Goal: Task Accomplishment & Management: Complete application form

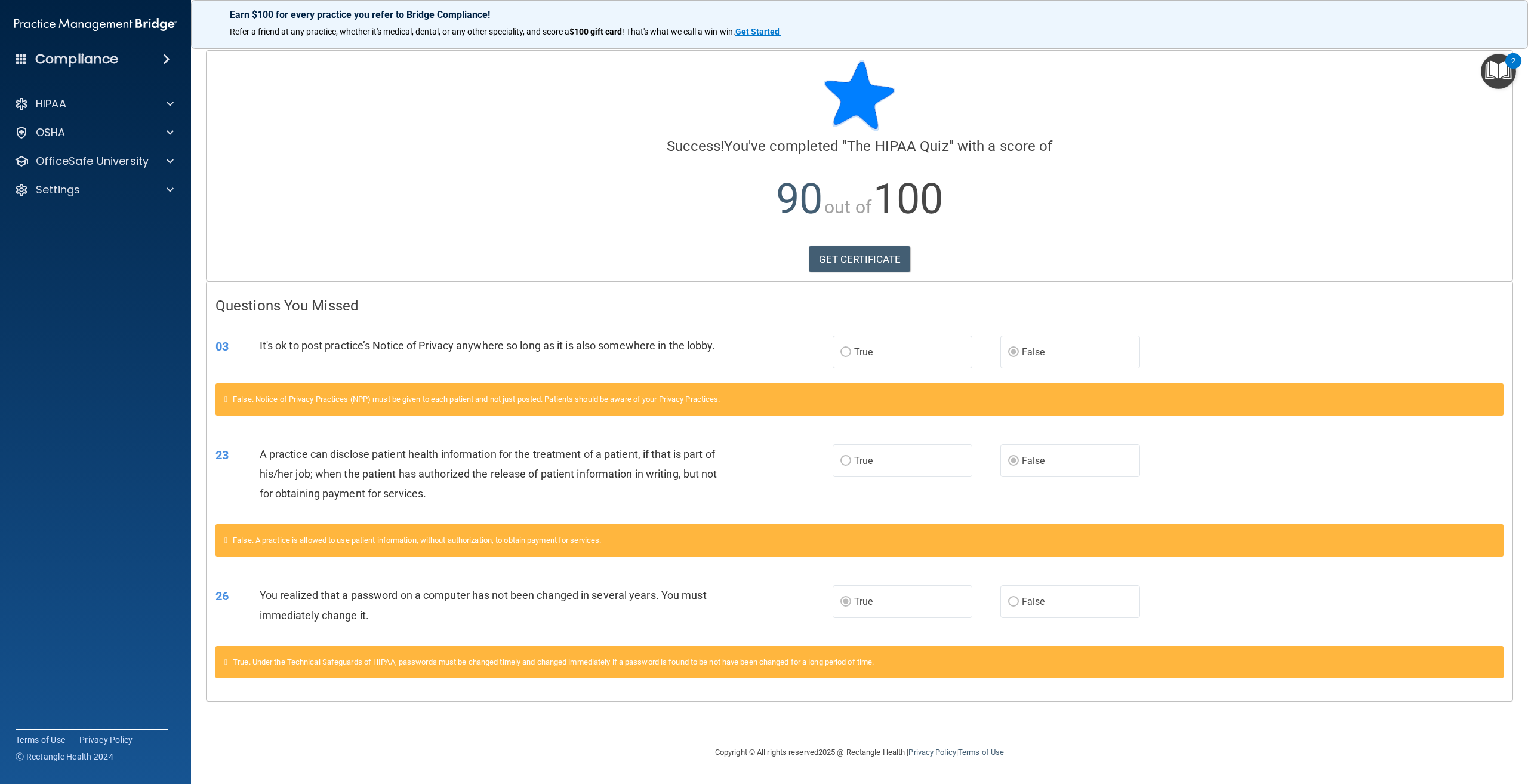
click at [1496, 73] on img "Open Resource Center, 2 new notifications" at bounding box center [1499, 72] width 35 height 35
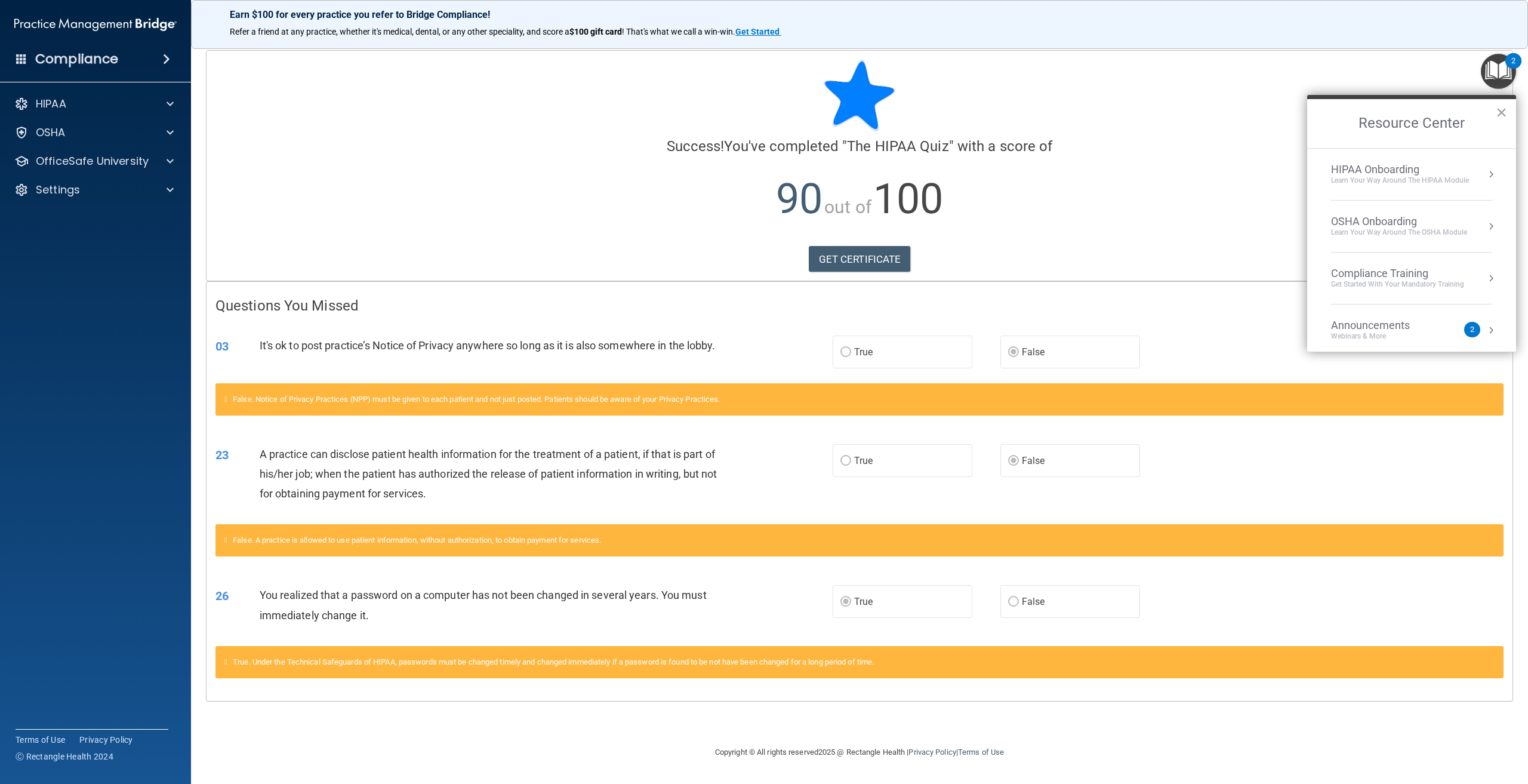
click at [1426, 184] on div "Learn Your Way around the HIPAA module" at bounding box center [1400, 180] width 138 height 10
click at [1370, 230] on div "About HIPAA Training" at bounding box center [1416, 229] width 151 height 11
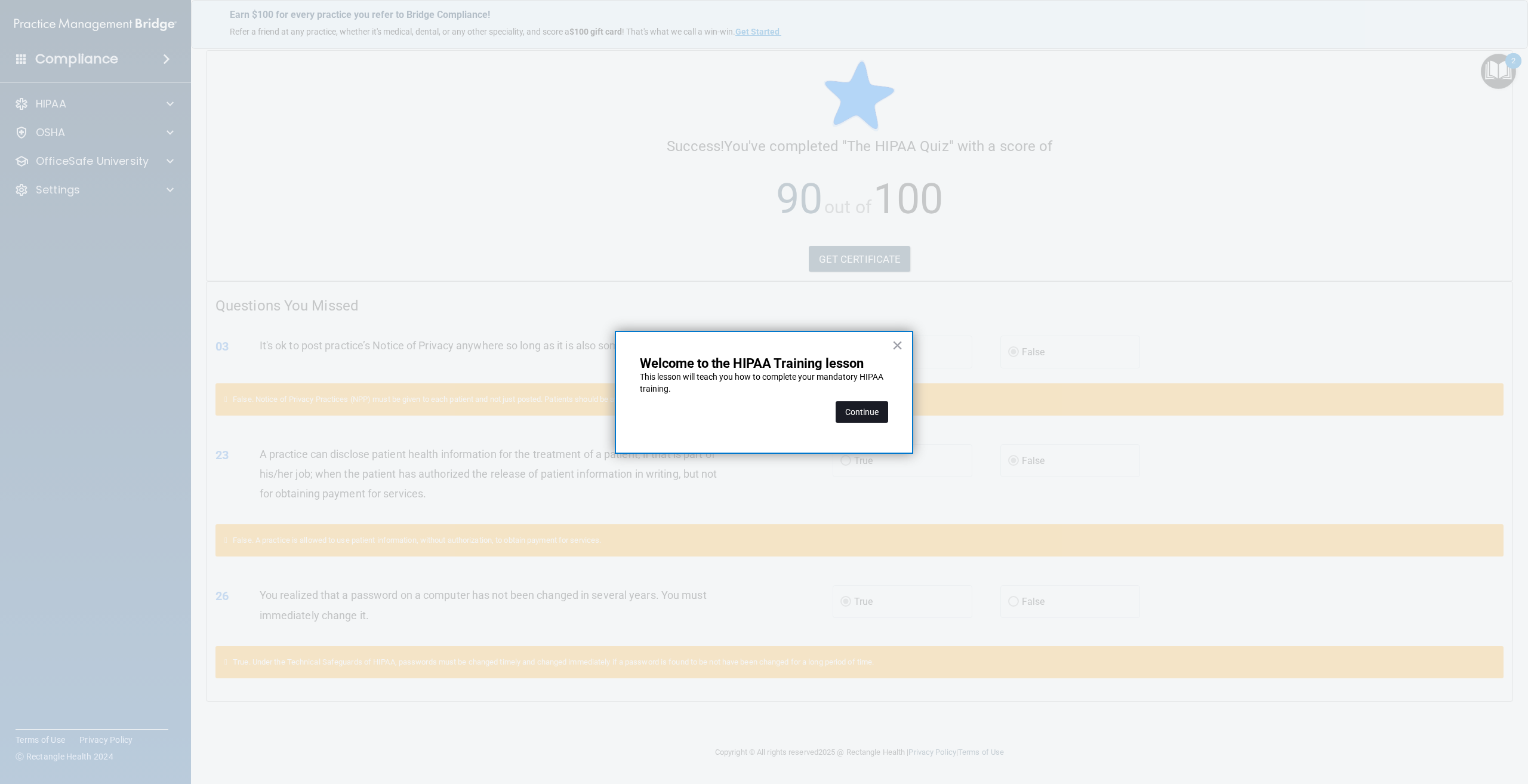
click at [862, 409] on button "Continue" at bounding box center [862, 412] width 52 height 22
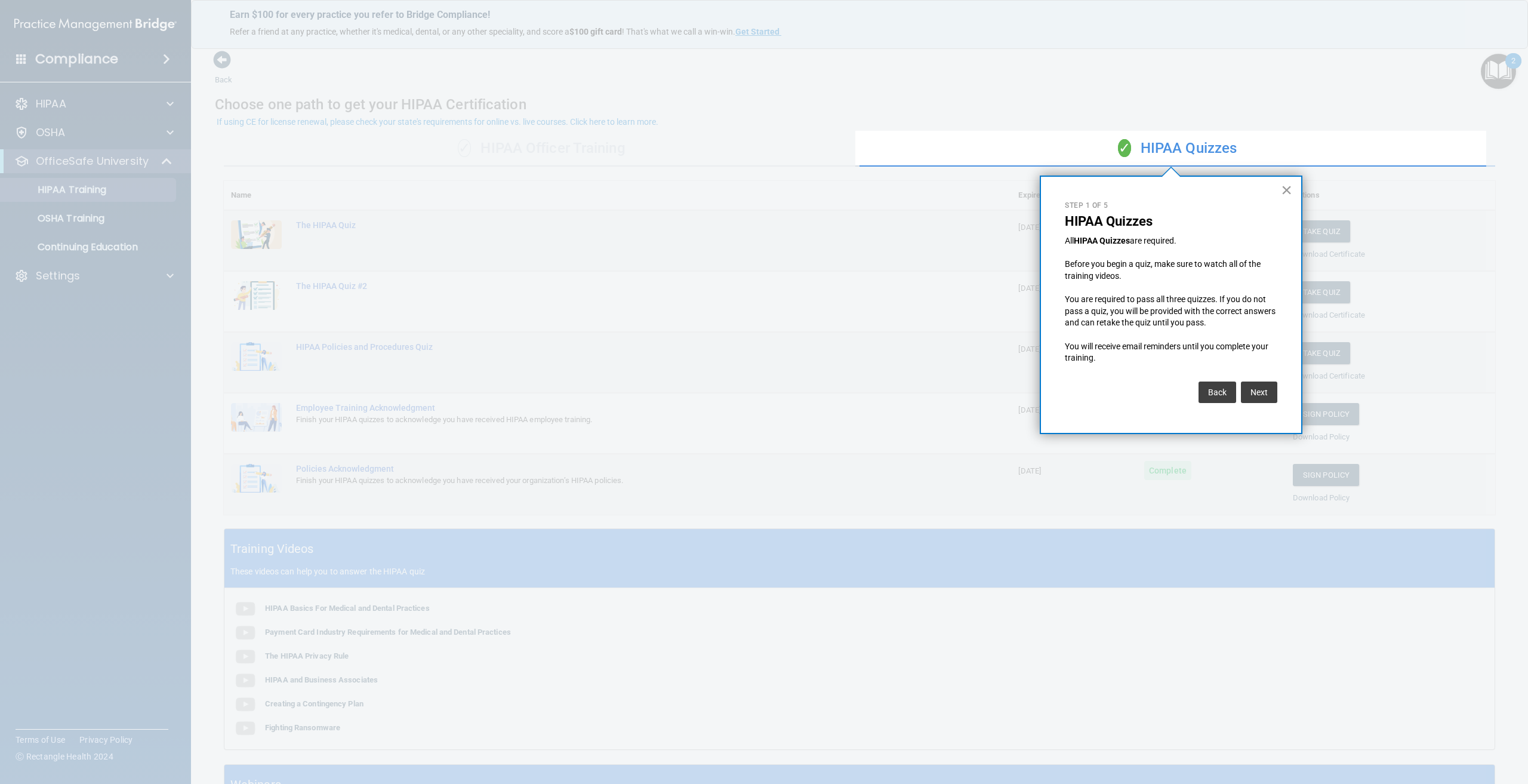
click at [1287, 190] on button "×" at bounding box center [1286, 189] width 12 height 19
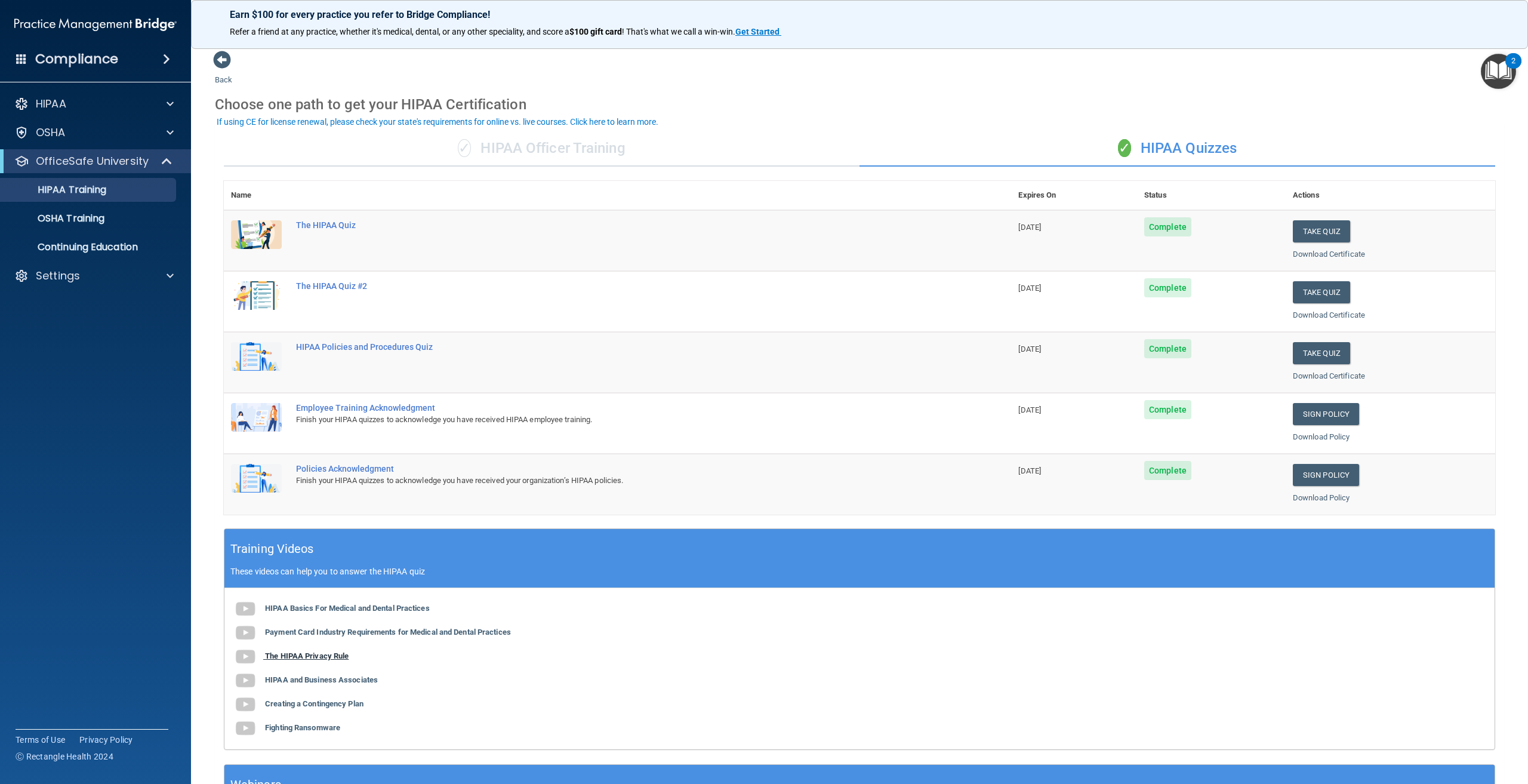
click at [302, 655] on b "The HIPAA Privacy Rule" at bounding box center [306, 656] width 84 height 9
click at [1313, 292] on button "Take Quiz" at bounding box center [1321, 292] width 57 height 22
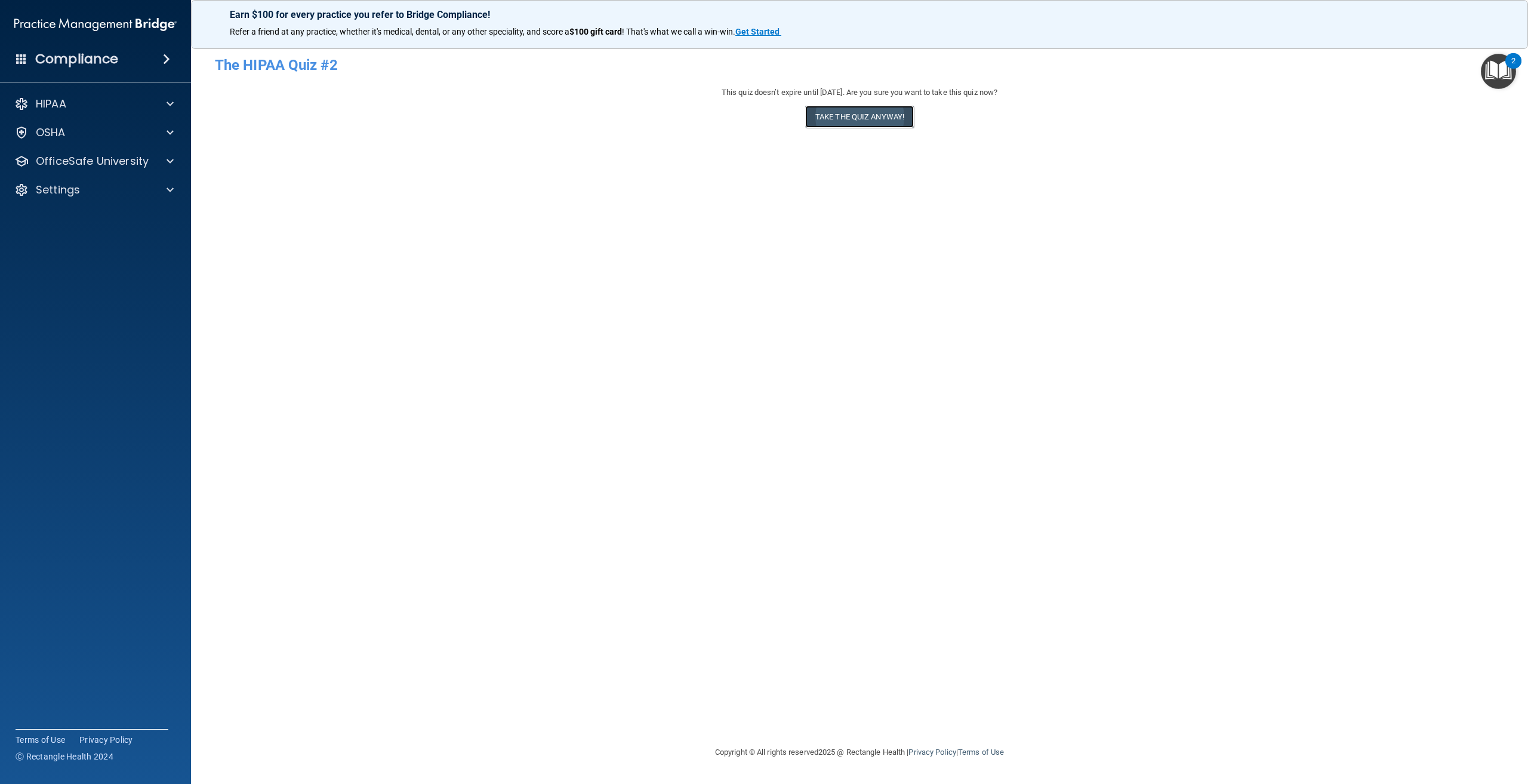
click at [854, 119] on button "Take the quiz anyway!" at bounding box center [859, 116] width 108 height 22
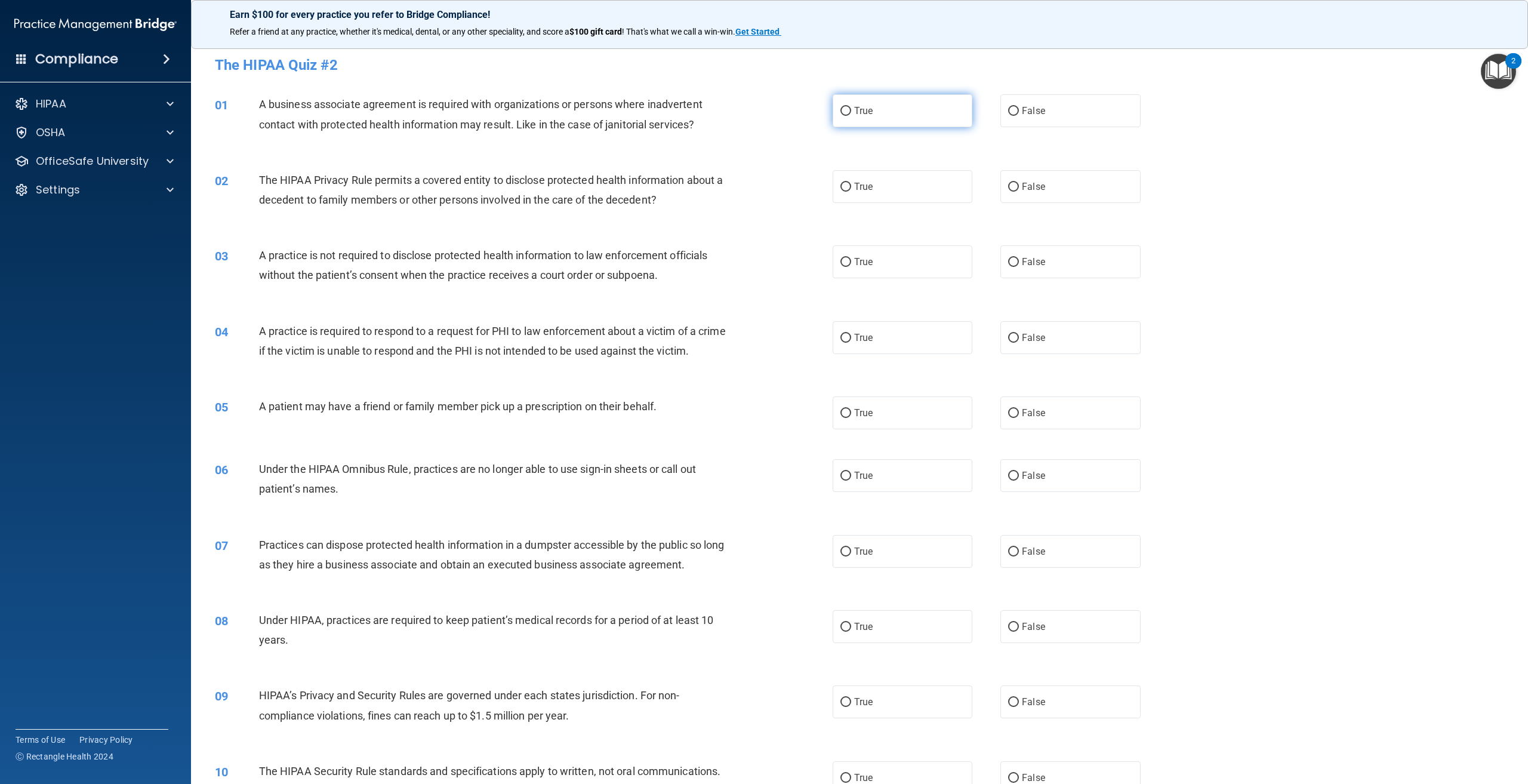
click at [853, 118] on label "True" at bounding box center [902, 111] width 140 height 33
click at [851, 116] on input "True" at bounding box center [846, 112] width 11 height 9
radio input "true"
click at [871, 195] on label "True" at bounding box center [902, 186] width 140 height 33
click at [851, 192] on input "True" at bounding box center [846, 187] width 11 height 9
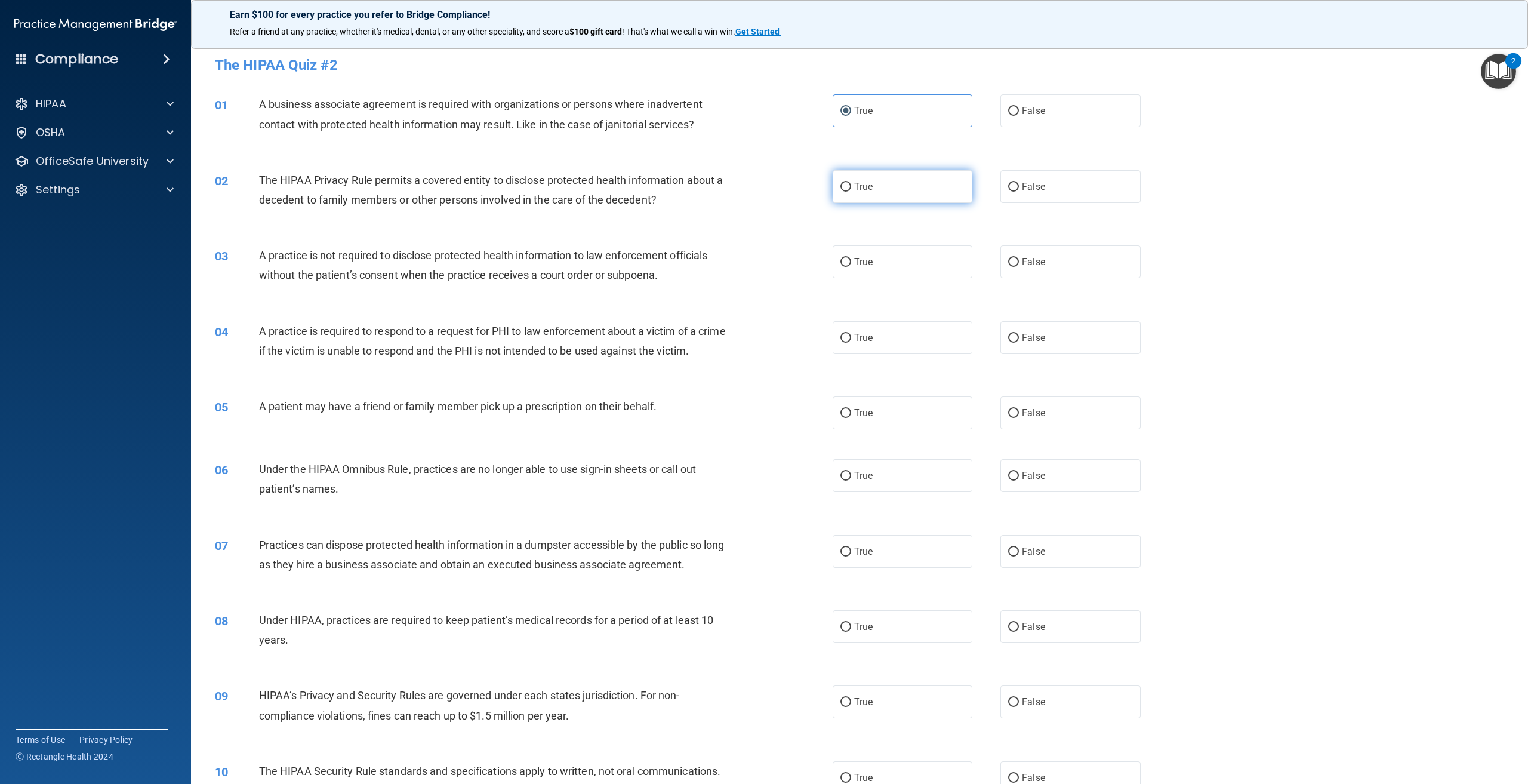
radio input "true"
click at [863, 269] on label "True" at bounding box center [902, 262] width 140 height 33
click at [851, 267] on input "True" at bounding box center [846, 262] width 11 height 9
radio input "true"
click at [1032, 267] on span "False" at bounding box center [1033, 262] width 23 height 12
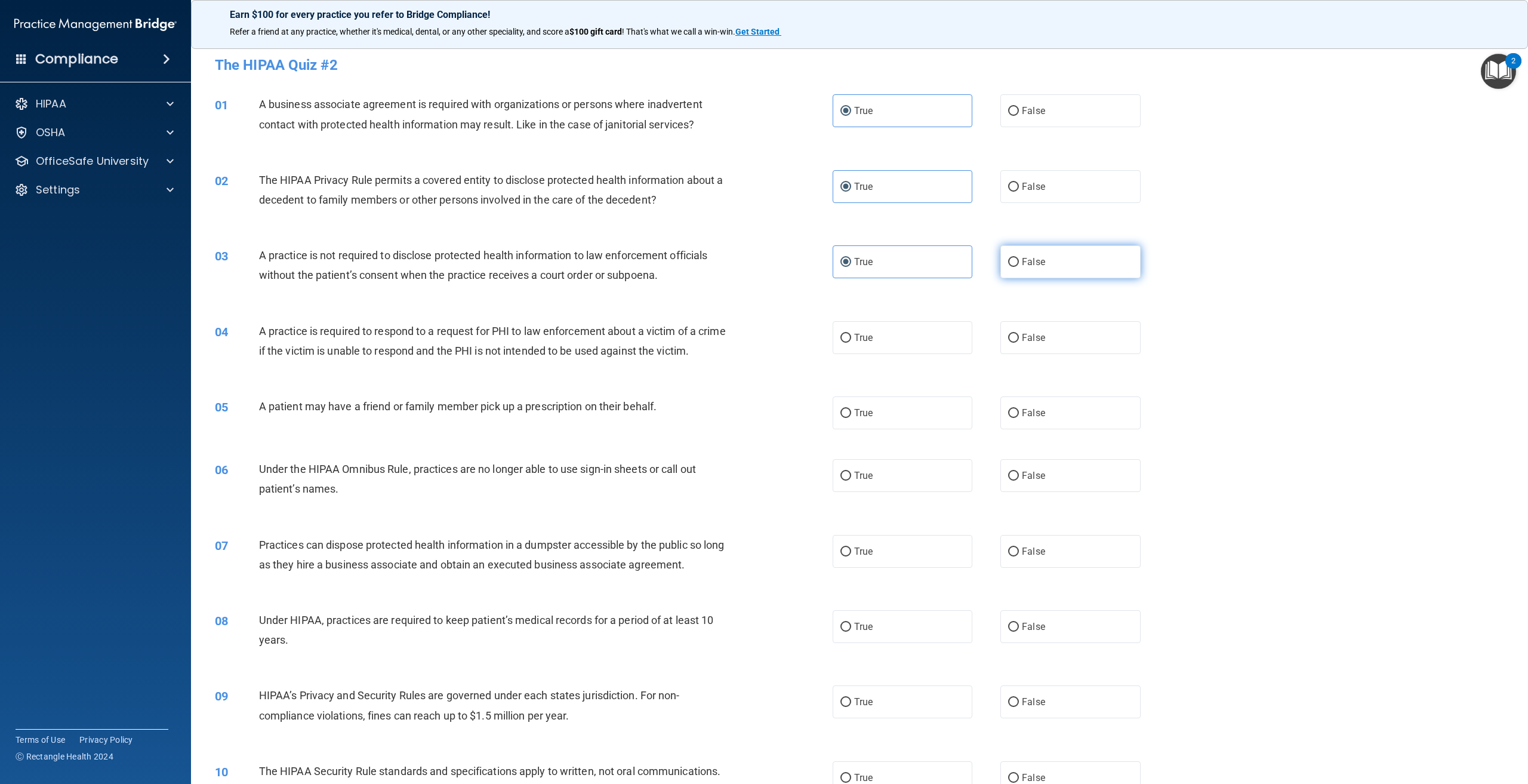
click at [1019, 267] on input "False" at bounding box center [1013, 262] width 11 height 9
radio input "true"
radio input "false"
click at [1024, 342] on span "False" at bounding box center [1033, 337] width 23 height 12
click at [1019, 342] on input "False" at bounding box center [1013, 339] width 11 height 9
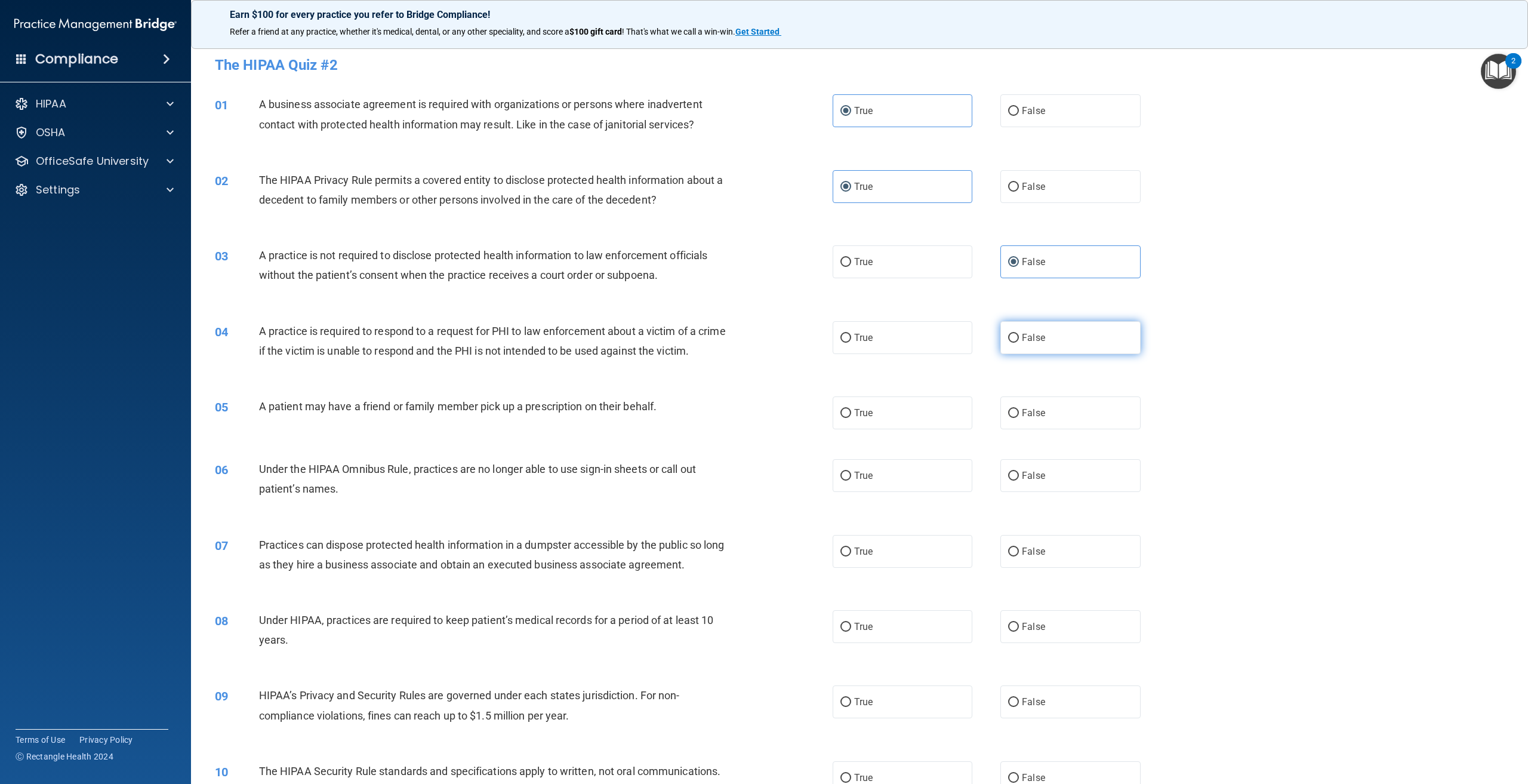
radio input "true"
click at [860, 419] on span "True" at bounding box center [863, 412] width 18 height 12
click at [851, 418] on input "True" at bounding box center [846, 413] width 11 height 9
radio input "true"
click at [907, 492] on label "True" at bounding box center [902, 475] width 140 height 33
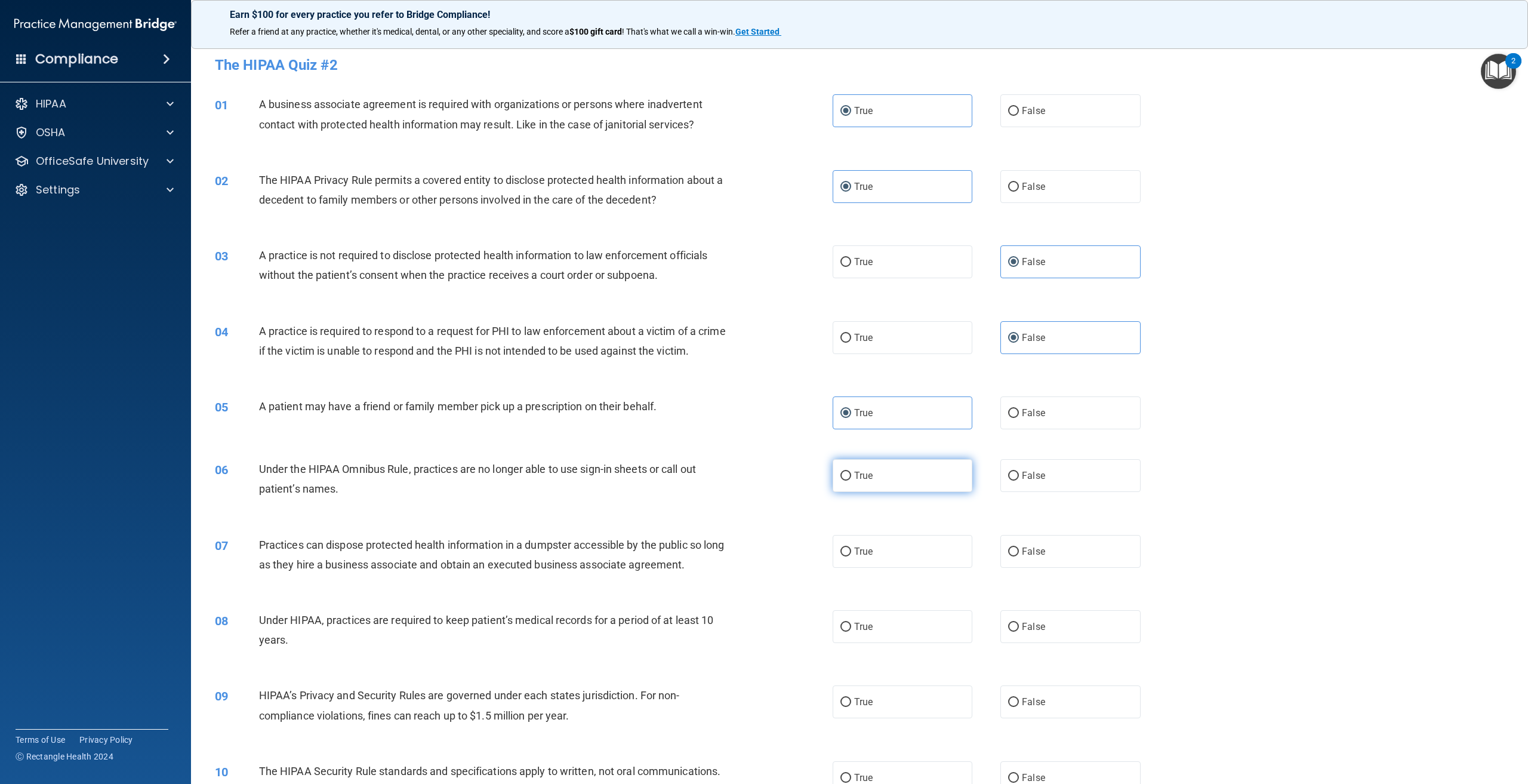
click at [851, 481] on input "True" at bounding box center [846, 476] width 11 height 9
radio input "true"
click at [1037, 481] on span "False" at bounding box center [1033, 475] width 23 height 12
click at [1019, 481] on input "False" at bounding box center [1013, 476] width 11 height 9
radio input "true"
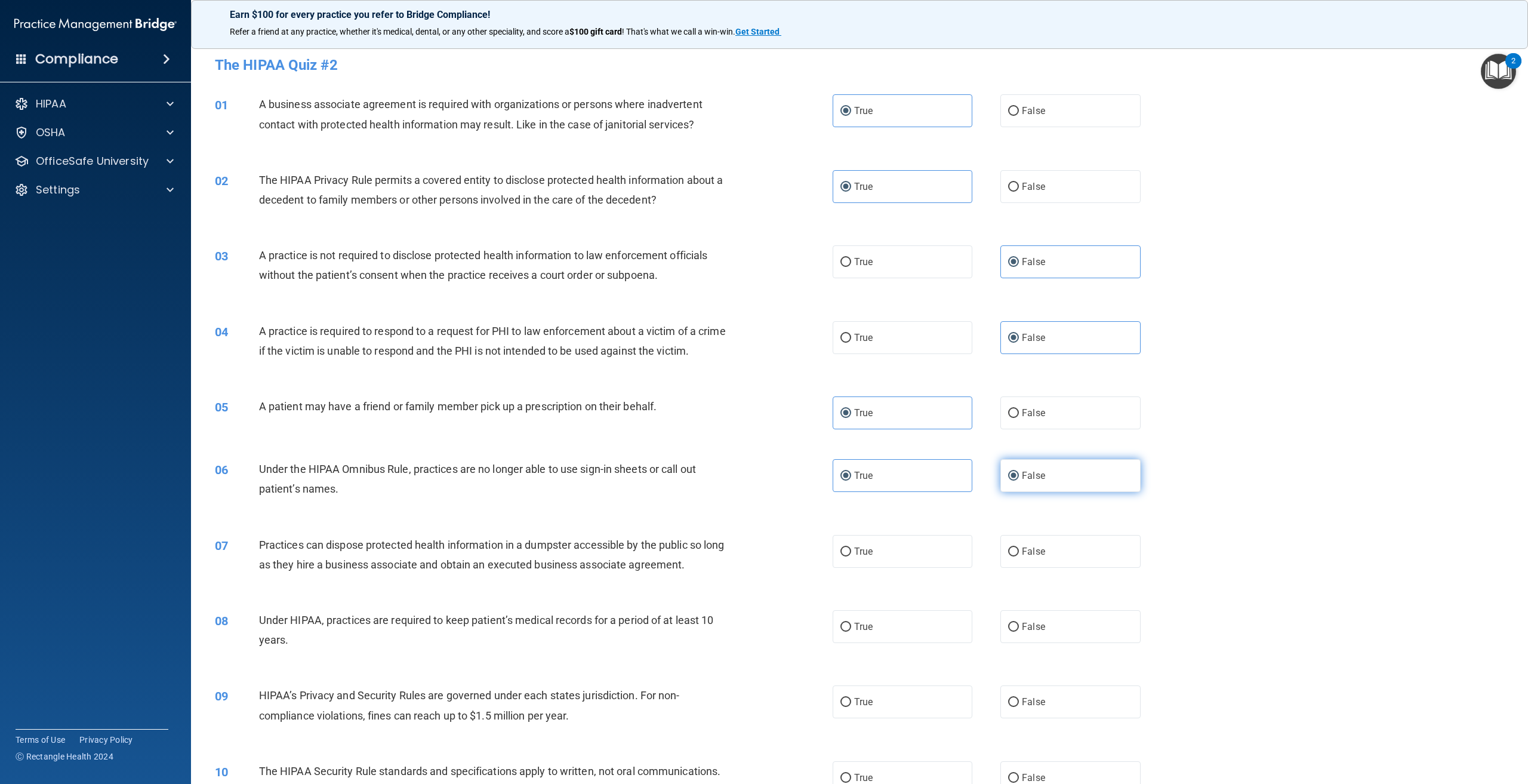
radio input "false"
click at [1033, 557] on span "False" at bounding box center [1033, 551] width 23 height 12
click at [1019, 556] on input "False" at bounding box center [1013, 552] width 11 height 9
radio input "true"
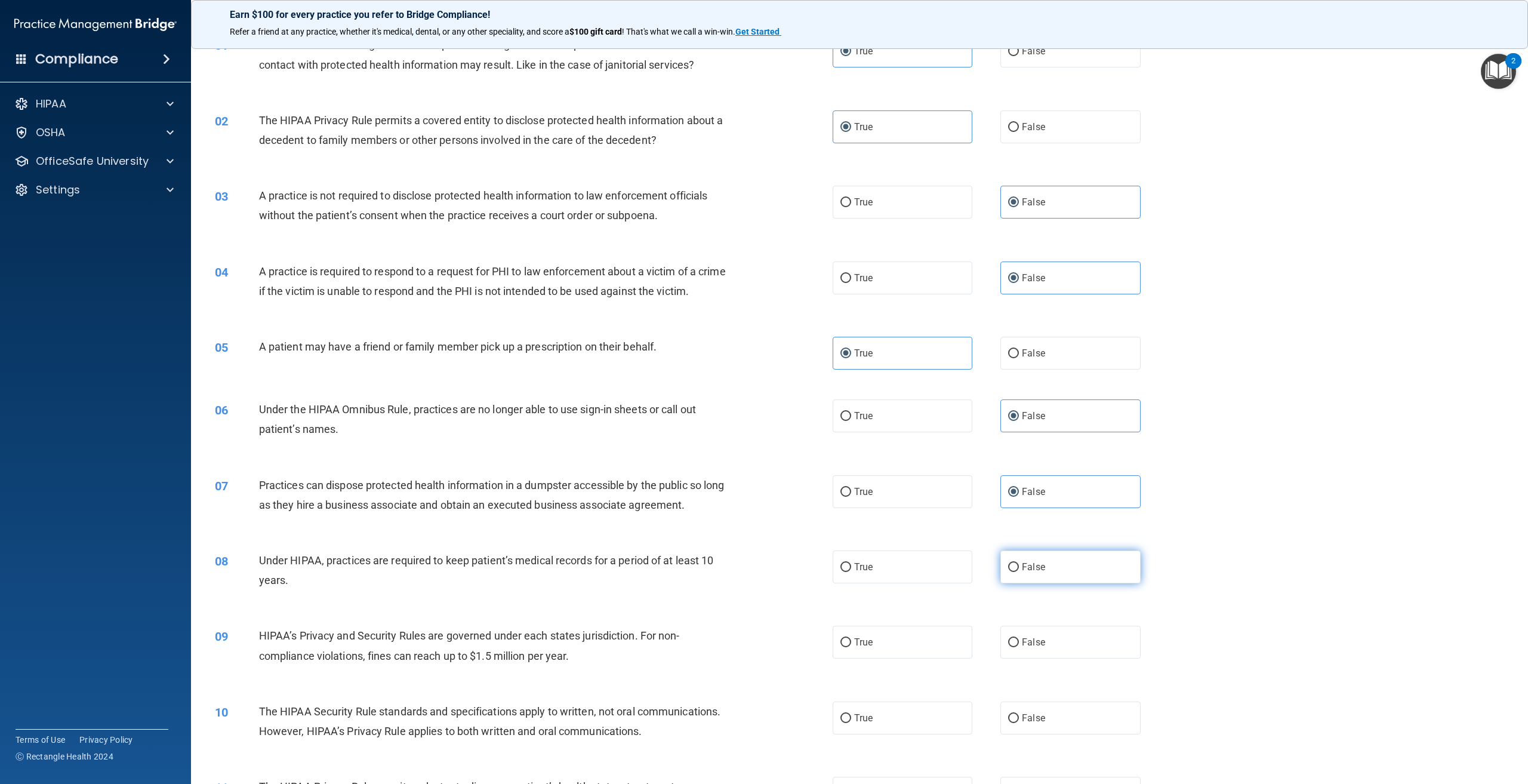
click at [1024, 572] on span "False" at bounding box center [1033, 566] width 23 height 12
click at [1019, 572] on input "False" at bounding box center [1013, 568] width 11 height 9
radio input "true"
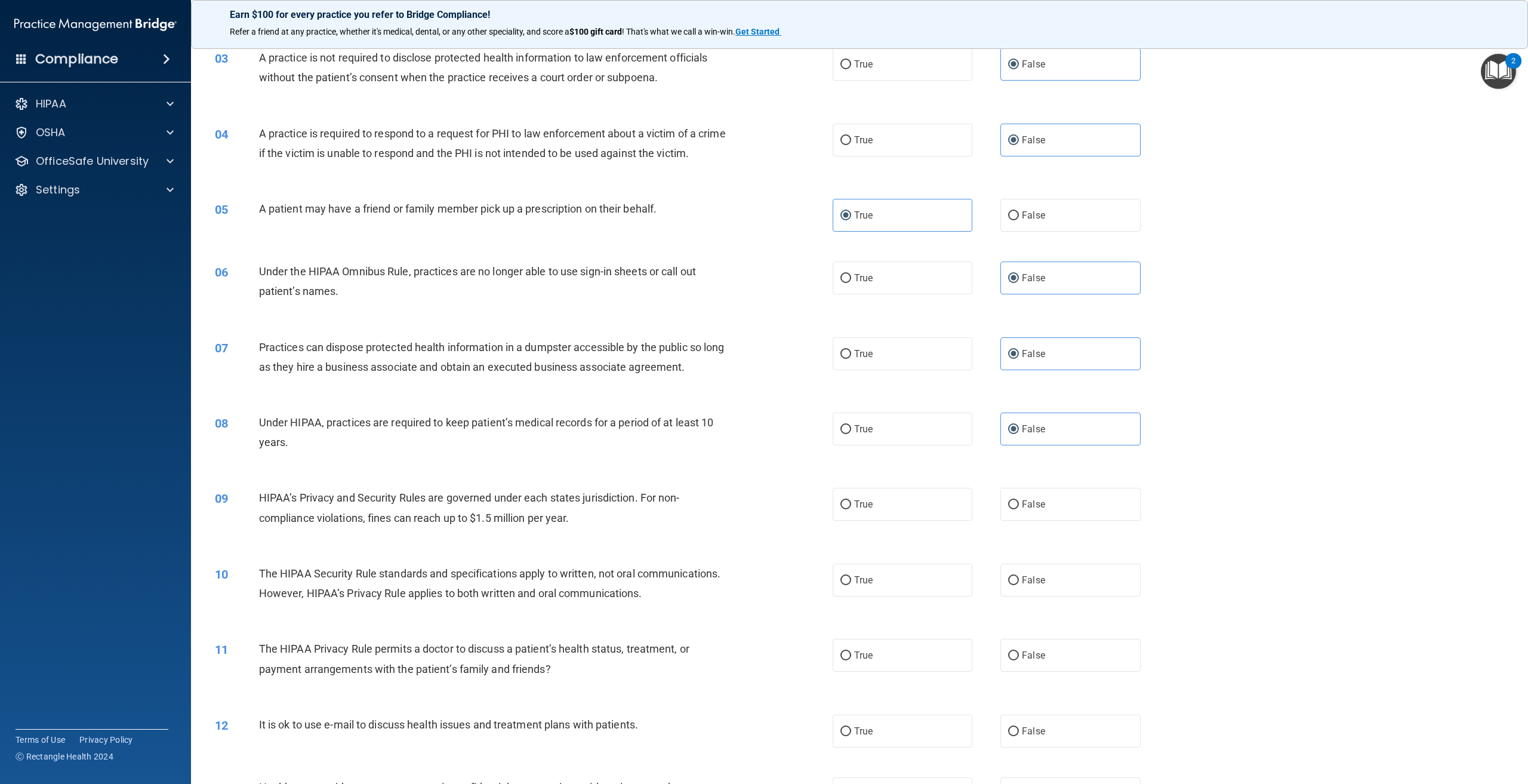
scroll to position [239, 0]
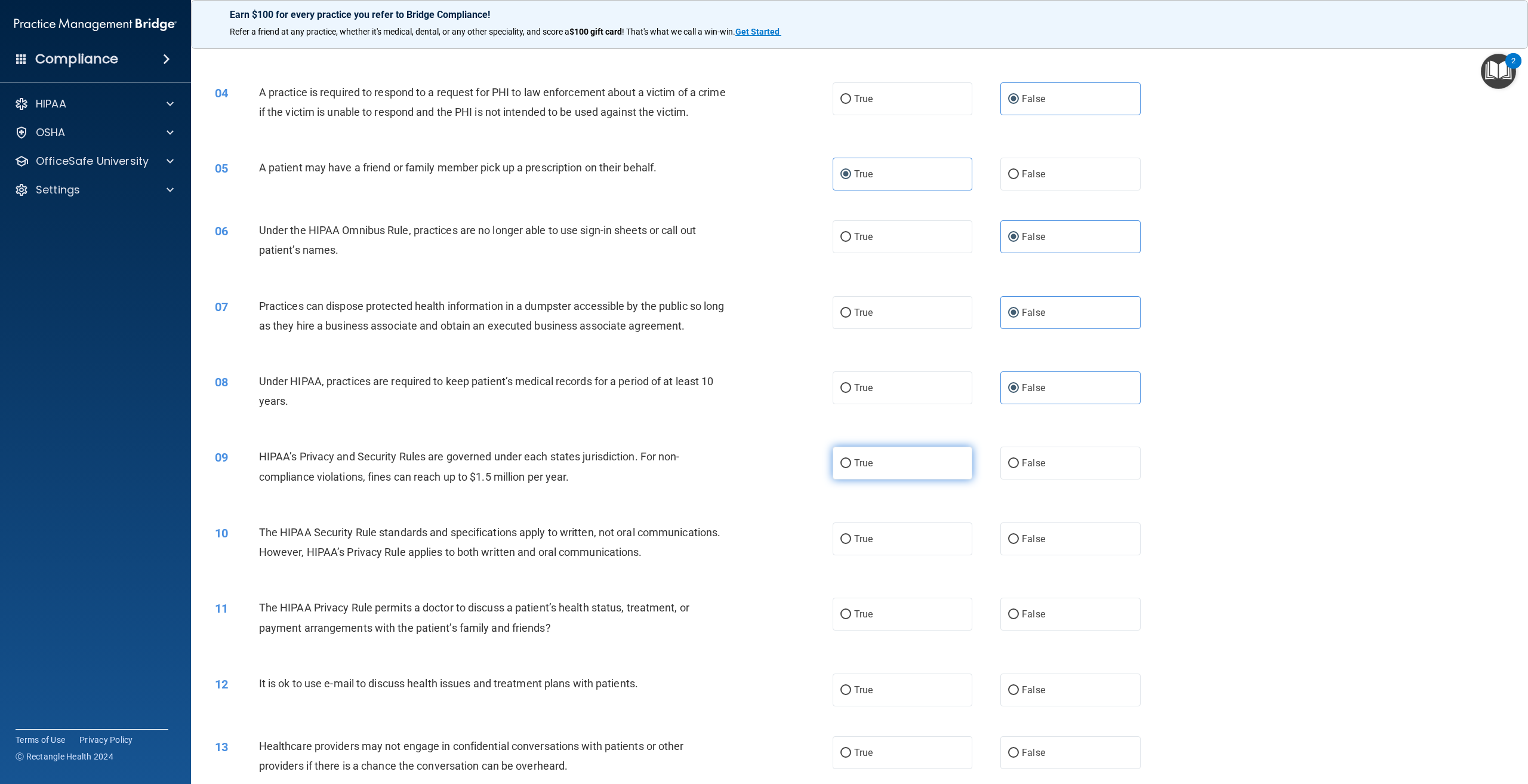
click at [909, 479] on label "True" at bounding box center [902, 462] width 140 height 33
click at [851, 468] on input "True" at bounding box center [846, 464] width 11 height 9
radio input "true"
click at [1033, 545] on span "False" at bounding box center [1033, 539] width 23 height 12
click at [1019, 544] on input "False" at bounding box center [1013, 539] width 11 height 9
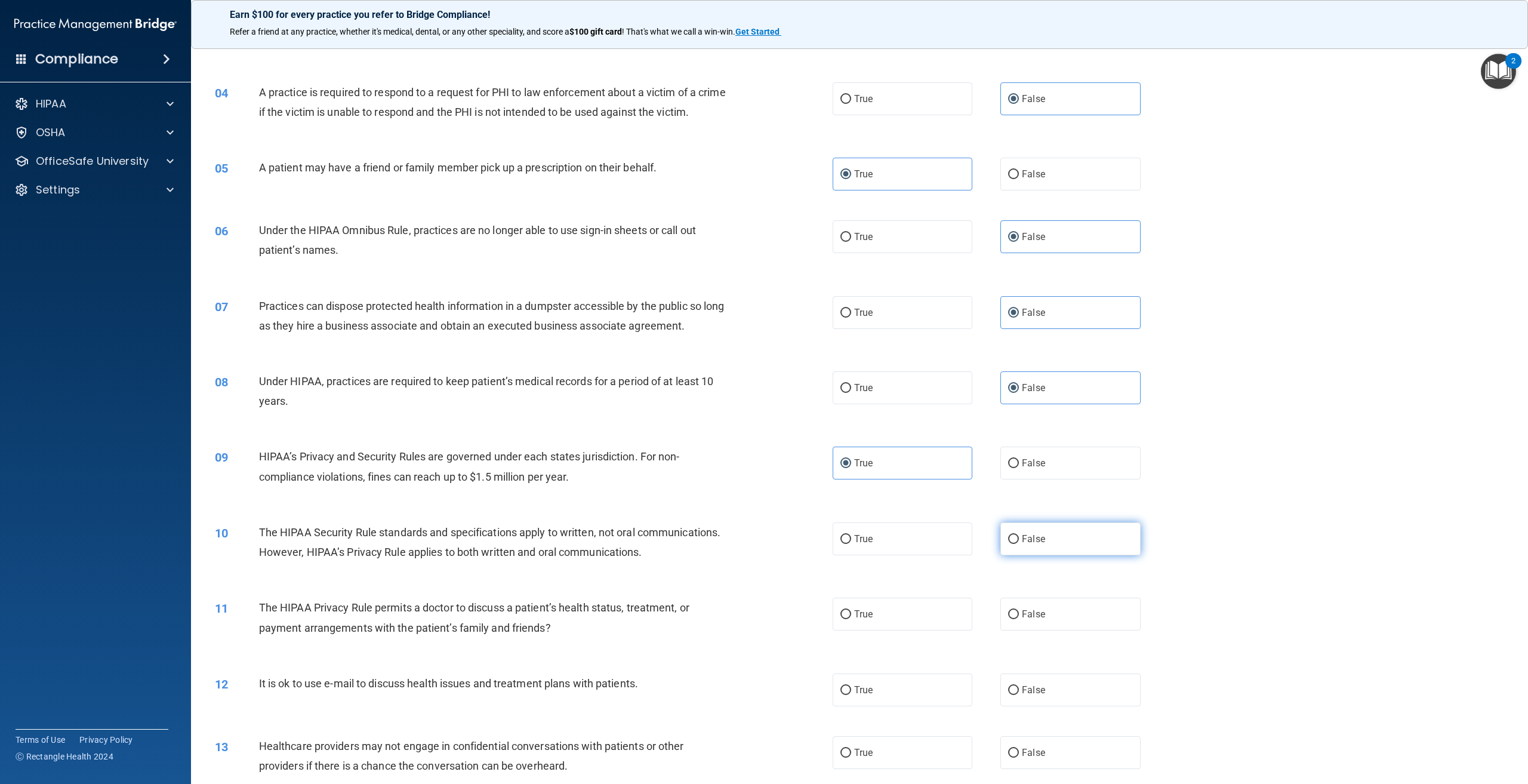
radio input "true"
click at [1036, 630] on label "False" at bounding box center [1070, 614] width 140 height 33
click at [1019, 619] on input "False" at bounding box center [1013, 615] width 11 height 9
radio input "true"
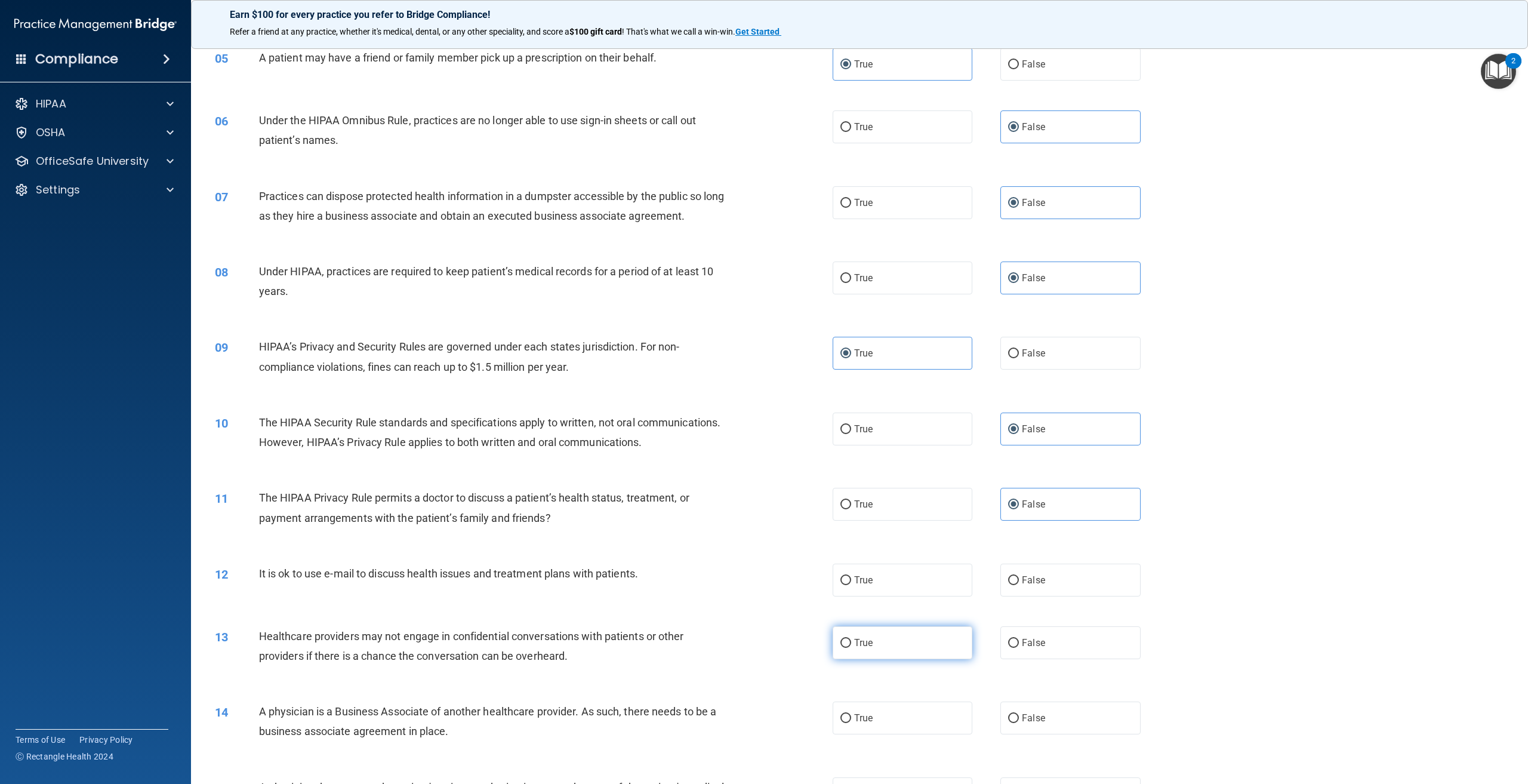
scroll to position [418, 0]
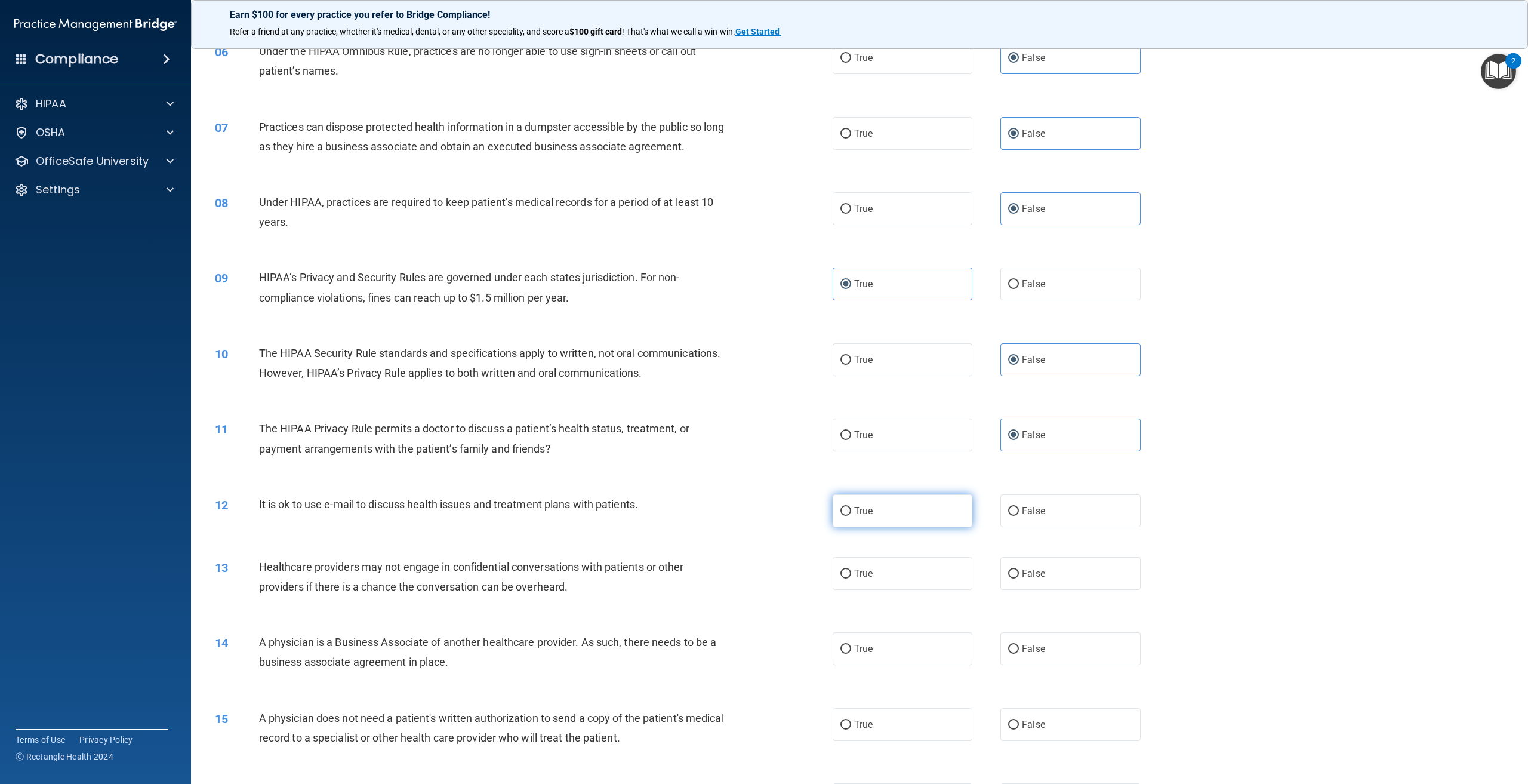
click at [889, 527] on label "True" at bounding box center [902, 510] width 140 height 33
click at [851, 515] on input "True" at bounding box center [846, 512] width 11 height 9
radio input "true"
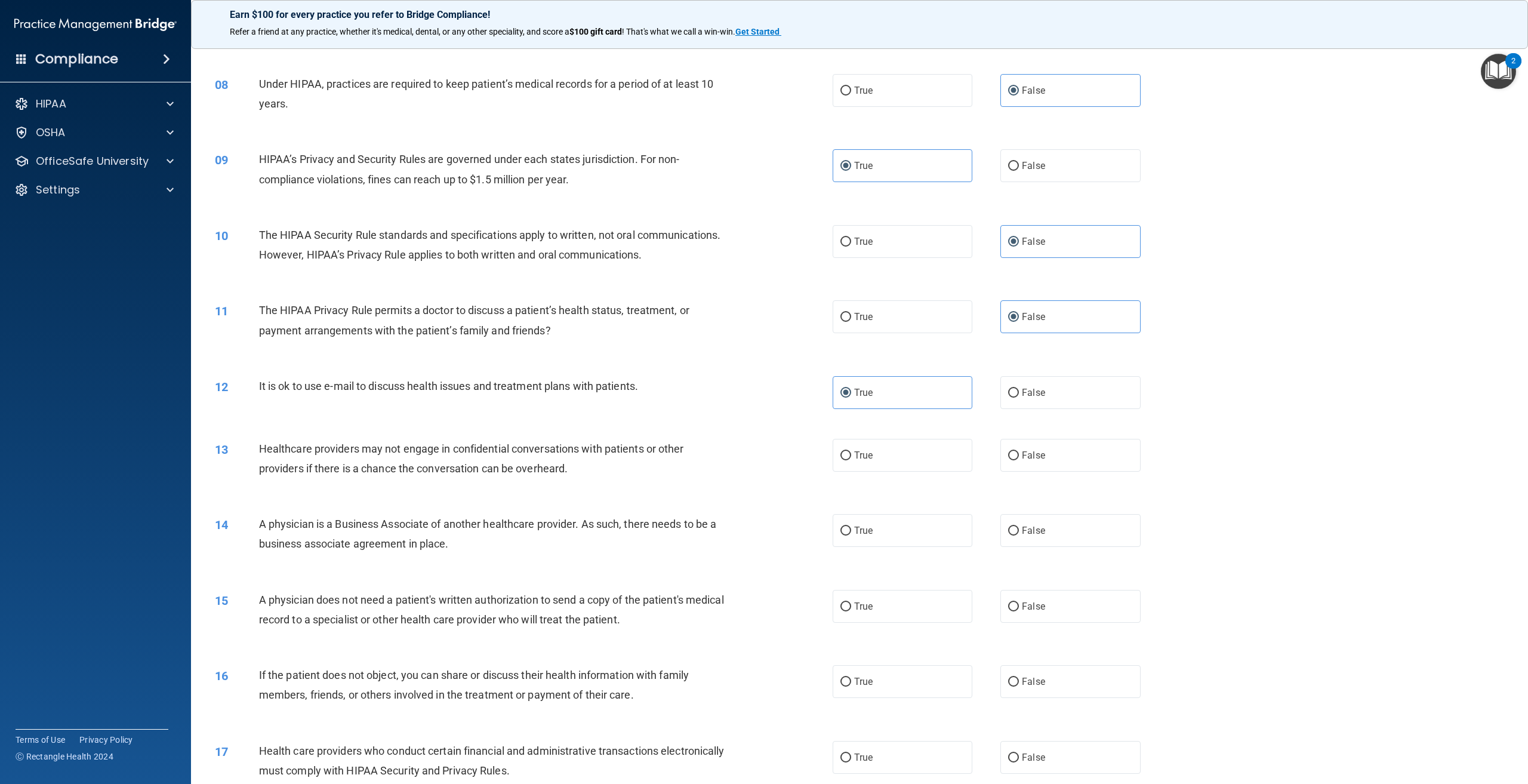
scroll to position [537, 0]
click at [887, 470] on label "True" at bounding box center [902, 454] width 140 height 33
click at [851, 459] on input "True" at bounding box center [846, 455] width 11 height 9
radio input "true"
click at [864, 535] on span "True" at bounding box center [863, 529] width 18 height 12
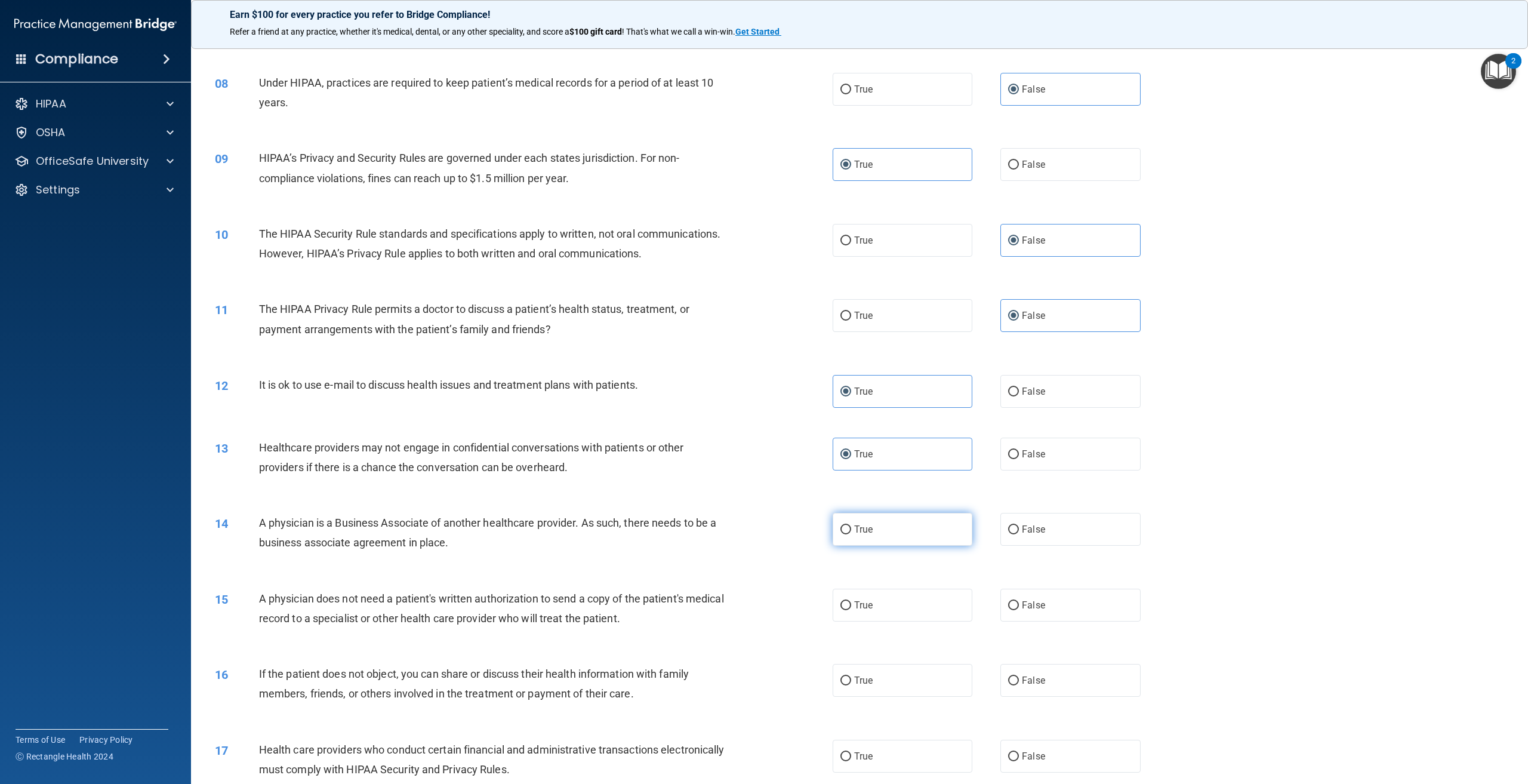
click at [851, 534] on input "True" at bounding box center [846, 530] width 11 height 9
radio input "true"
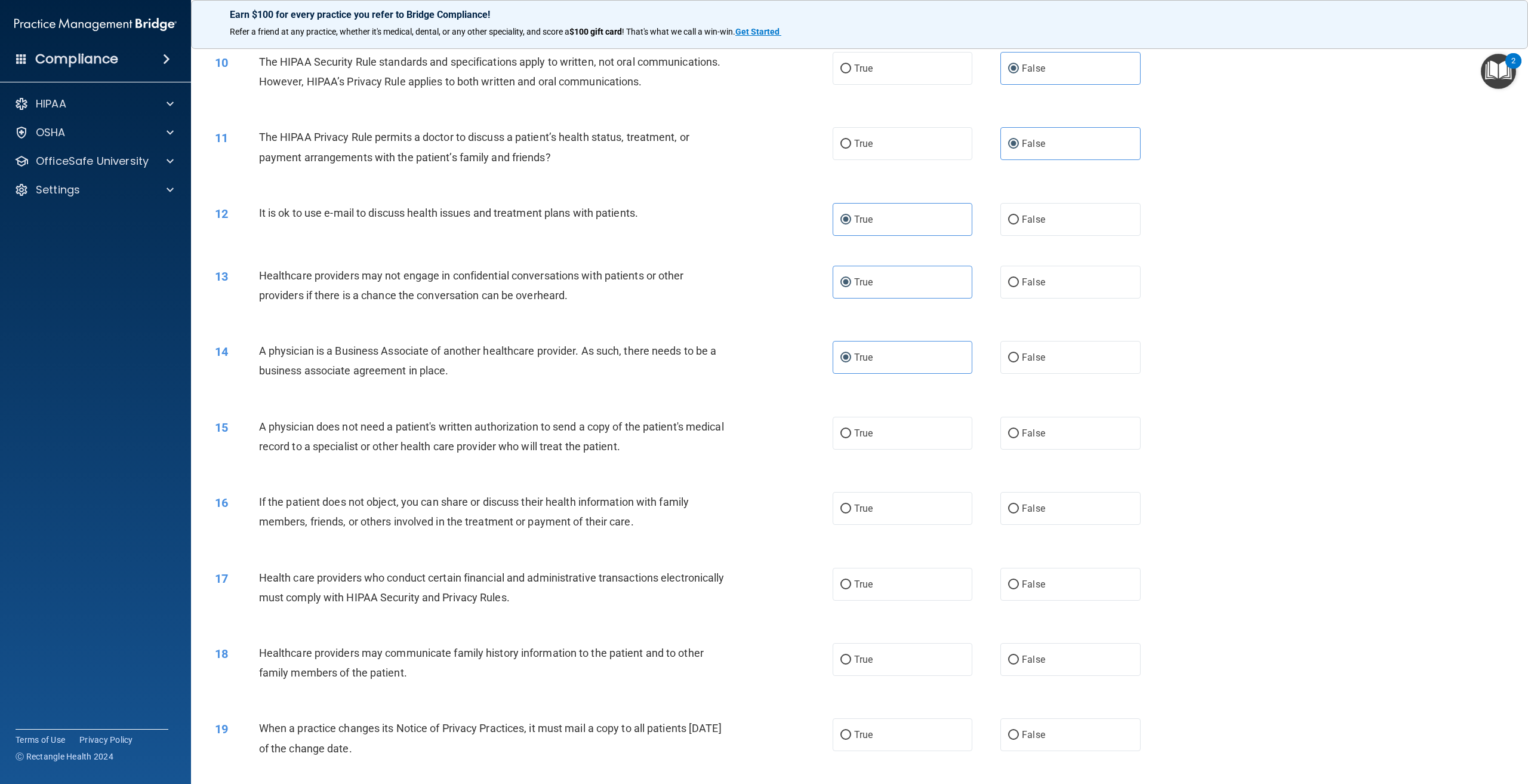
scroll to position [716, 0]
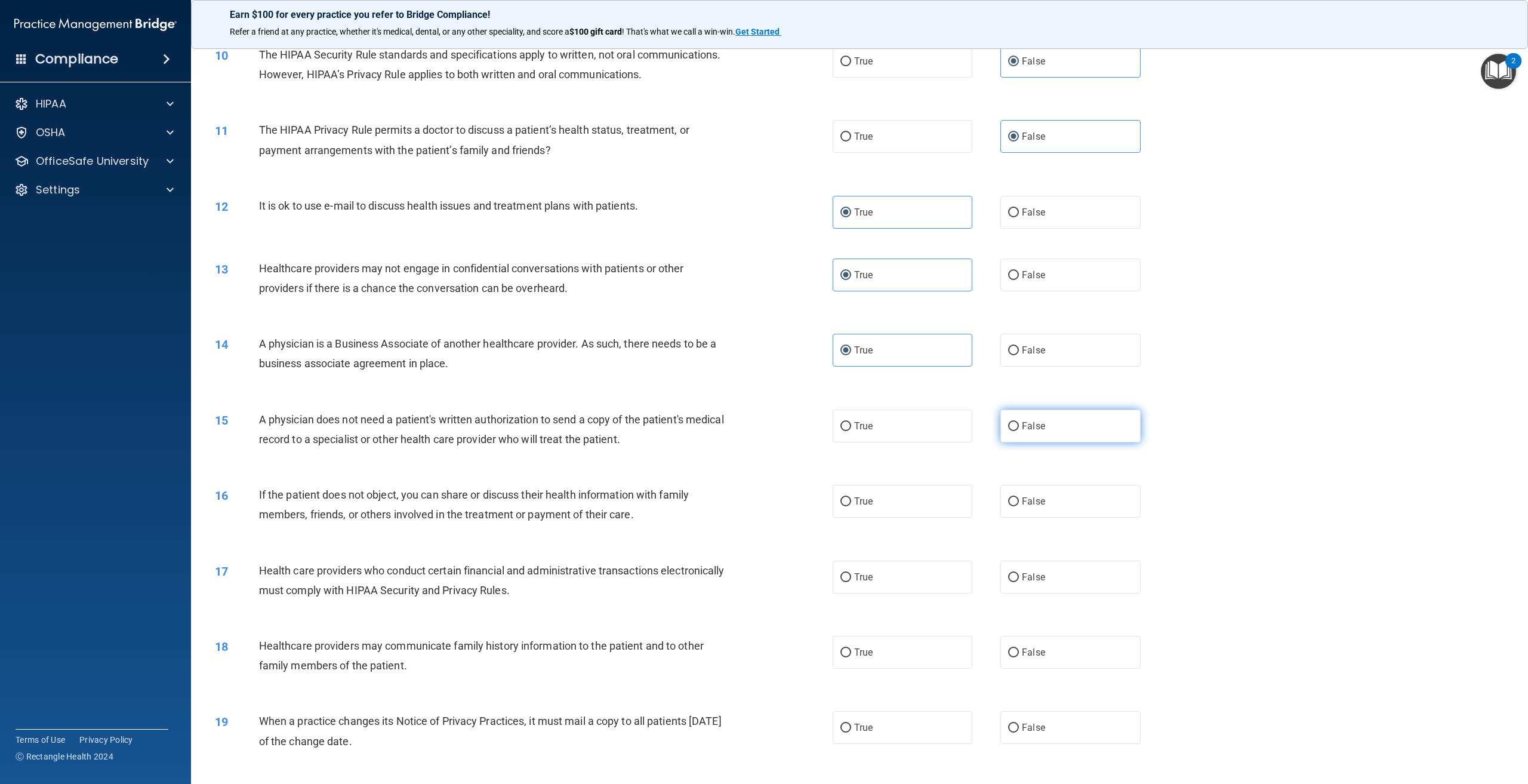
click at [1016, 442] on label "False" at bounding box center [1070, 425] width 140 height 33
click at [1016, 431] on input "False" at bounding box center [1013, 427] width 11 height 9
radio input "true"
click at [880, 518] on label "True" at bounding box center [902, 501] width 140 height 33
click at [851, 506] on input "True" at bounding box center [846, 502] width 11 height 9
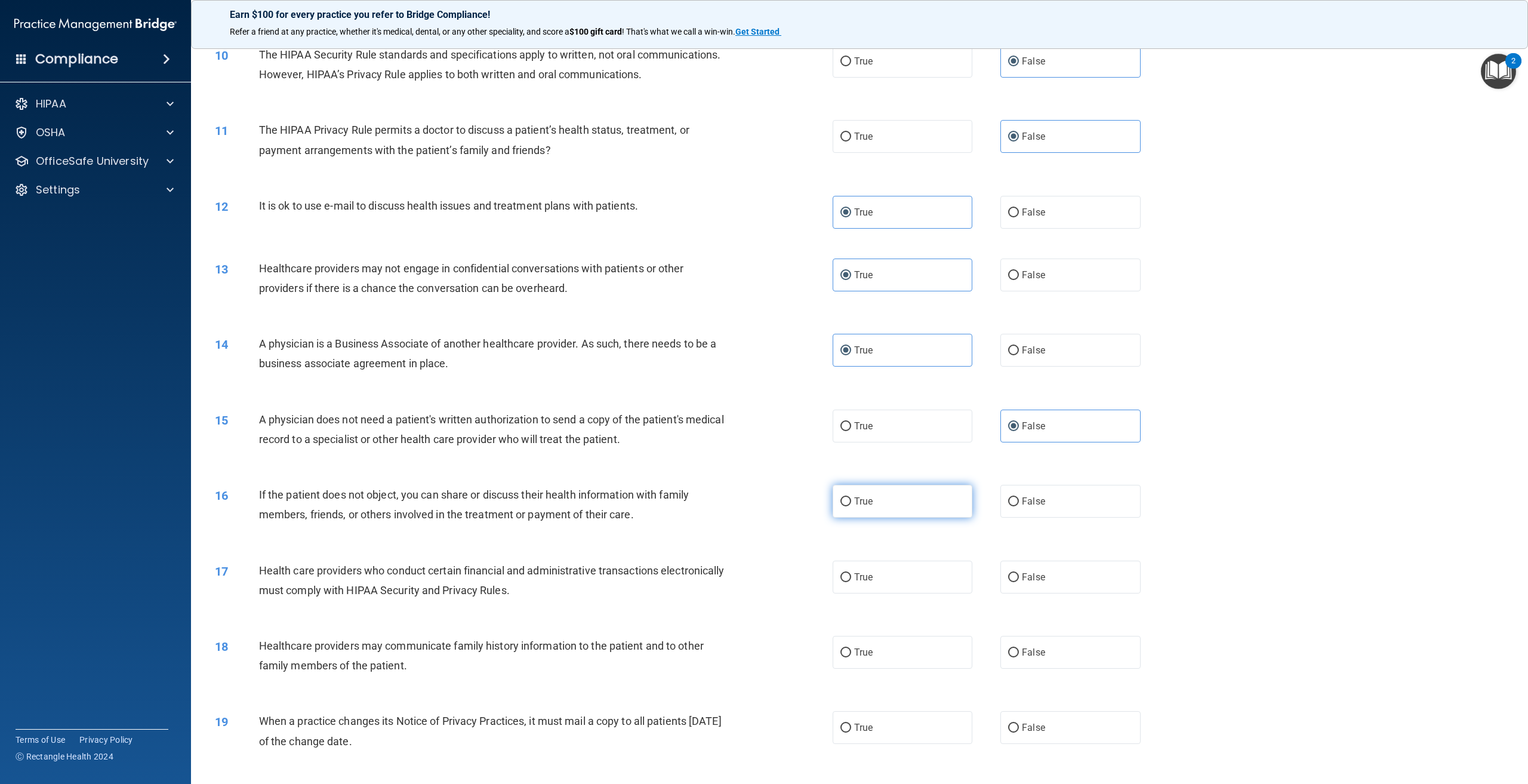
radio input "true"
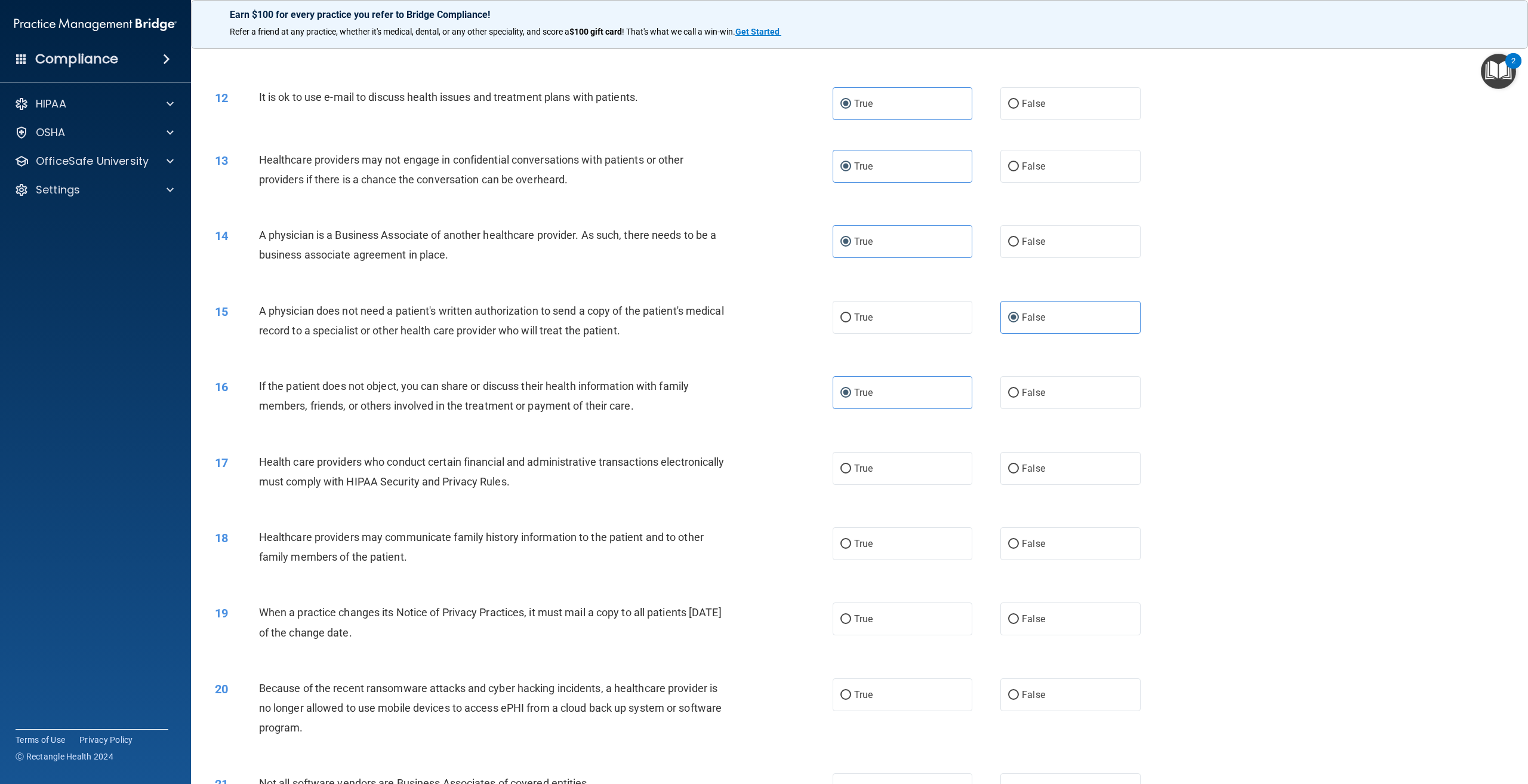
scroll to position [836, 0]
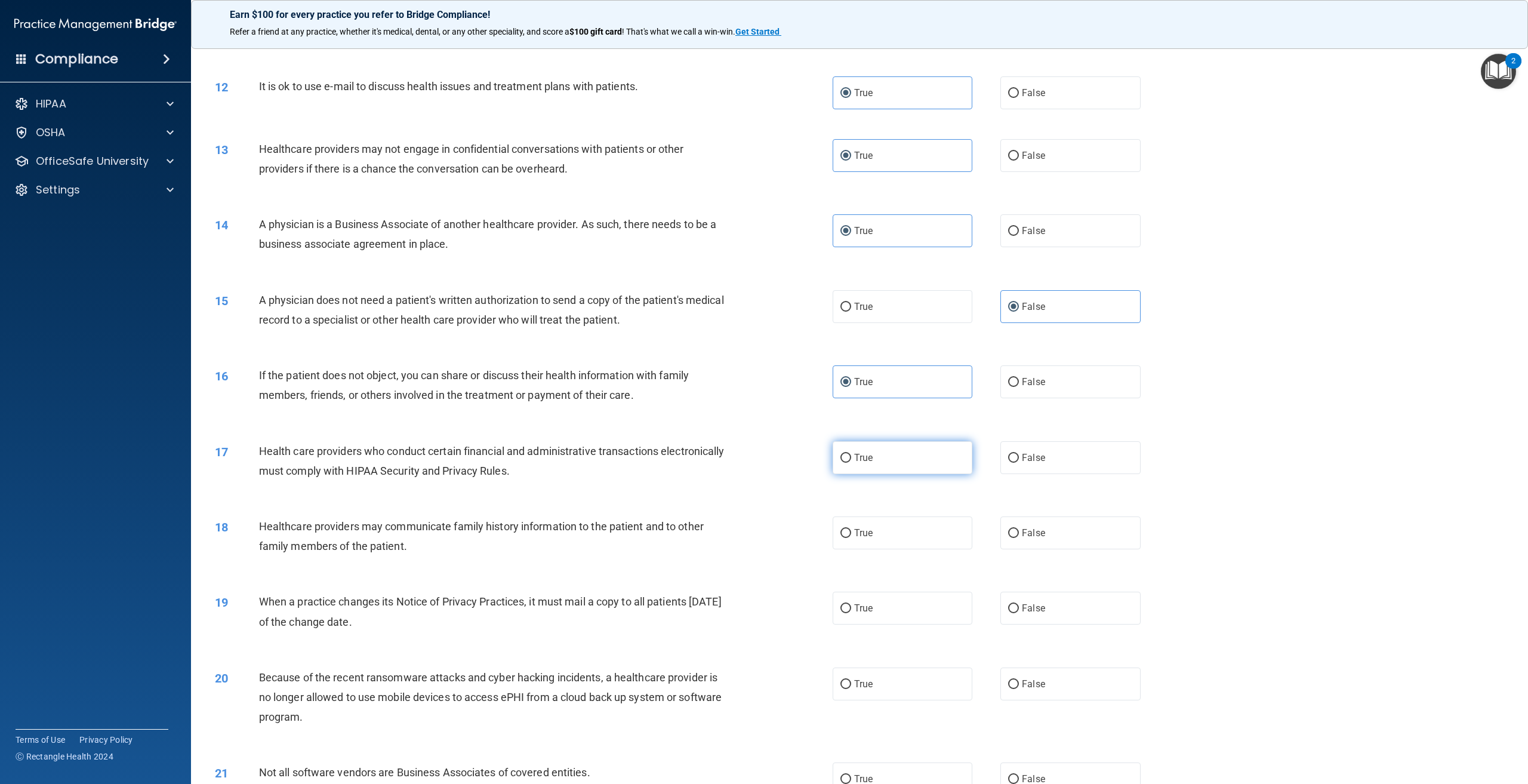
click at [859, 474] on label "True" at bounding box center [902, 457] width 140 height 33
click at [851, 462] on input "True" at bounding box center [846, 459] width 11 height 9
radio input "true"
click at [1054, 549] on label "False" at bounding box center [1070, 532] width 140 height 33
click at [1019, 538] on input "False" at bounding box center [1013, 533] width 11 height 9
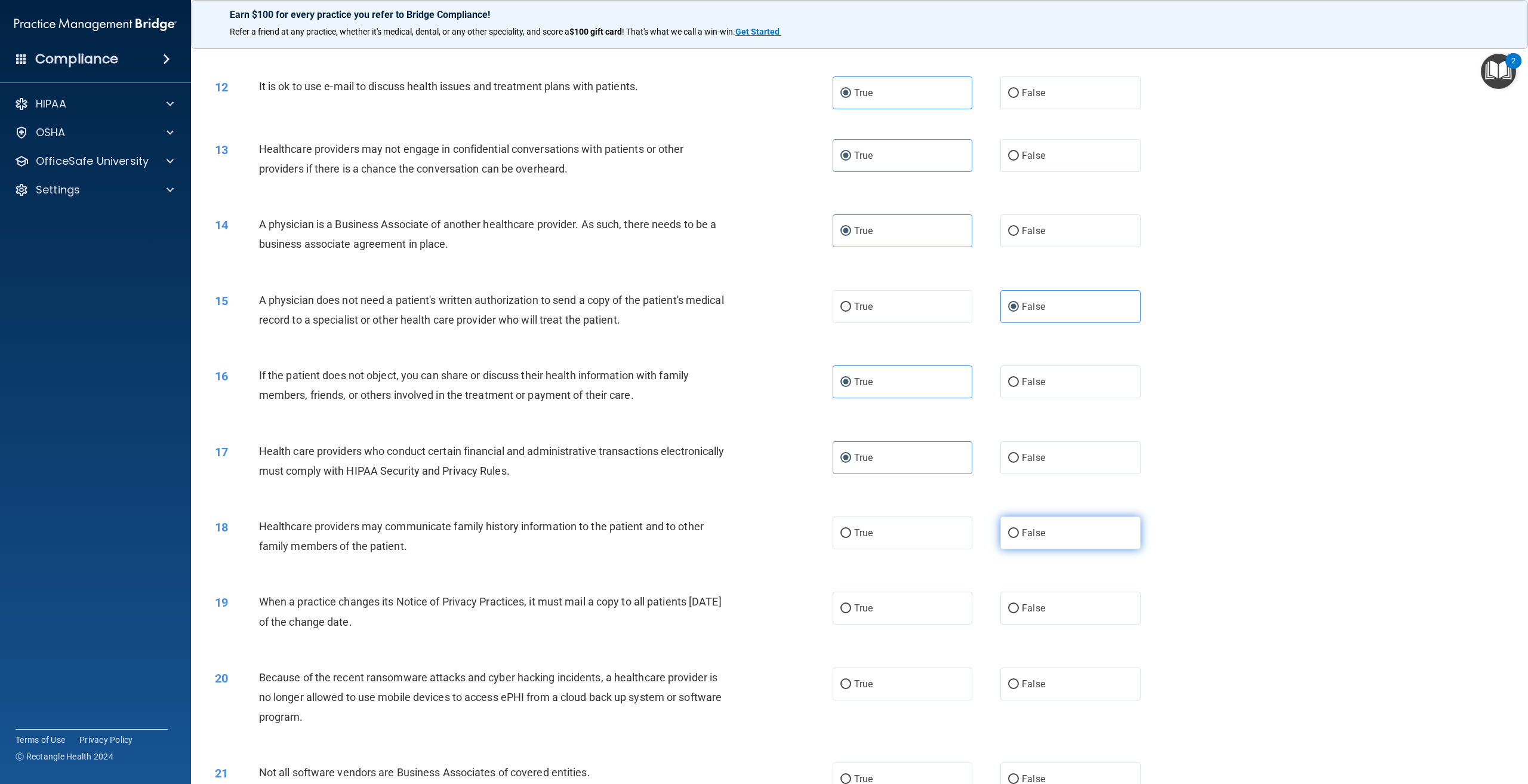
radio input "true"
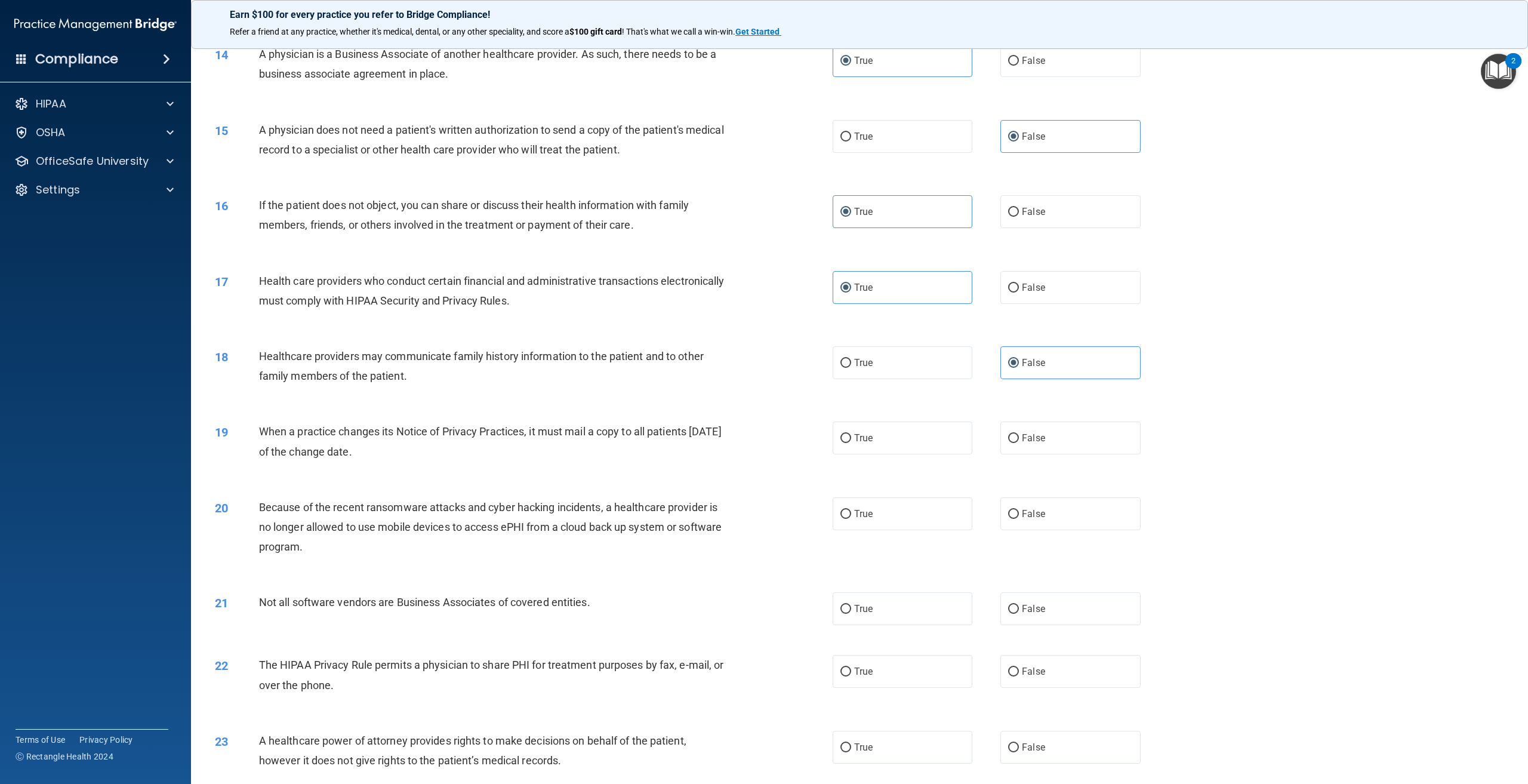
scroll to position [1015, 0]
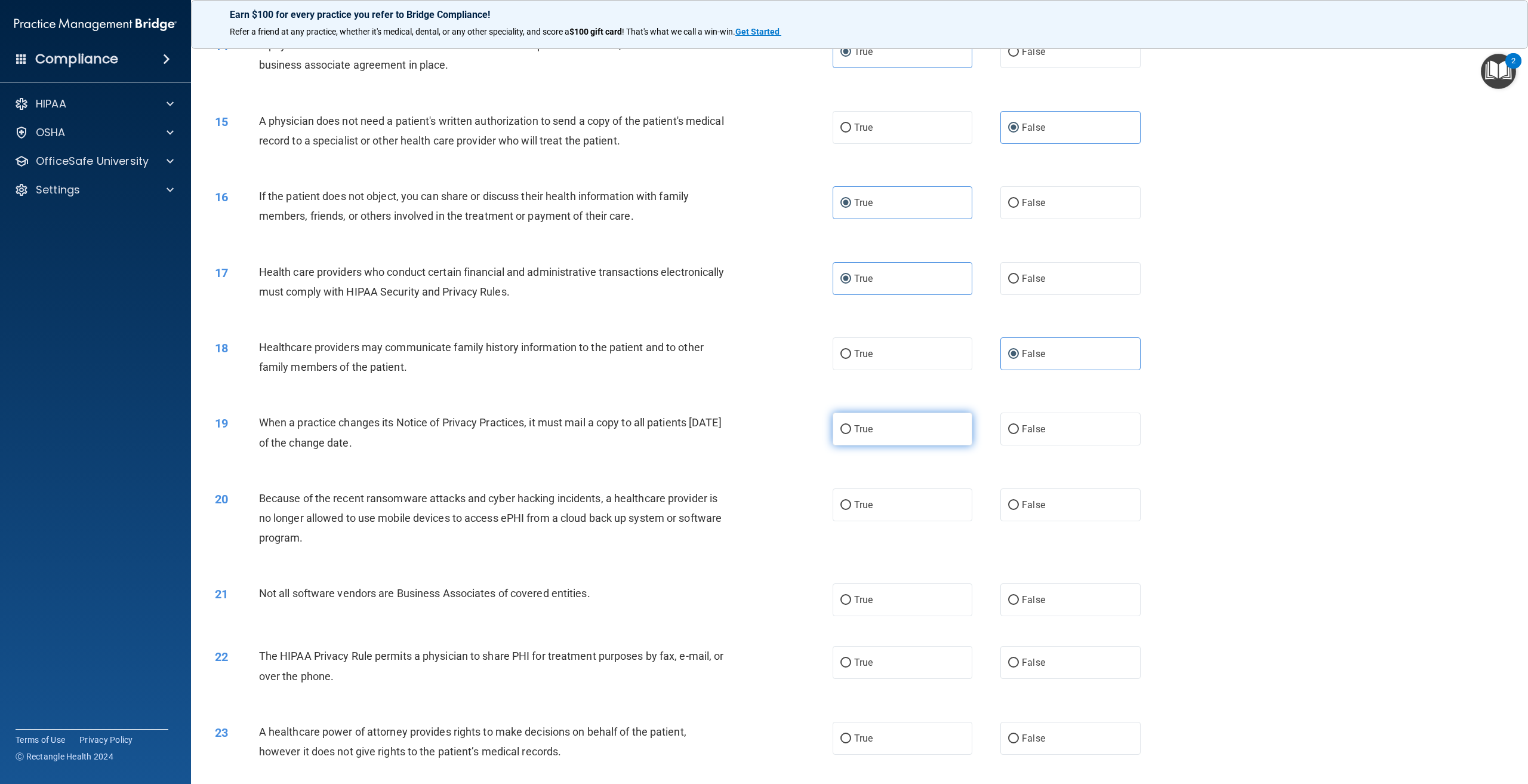
click at [840, 434] on input "True" at bounding box center [846, 429] width 11 height 9
radio input "true"
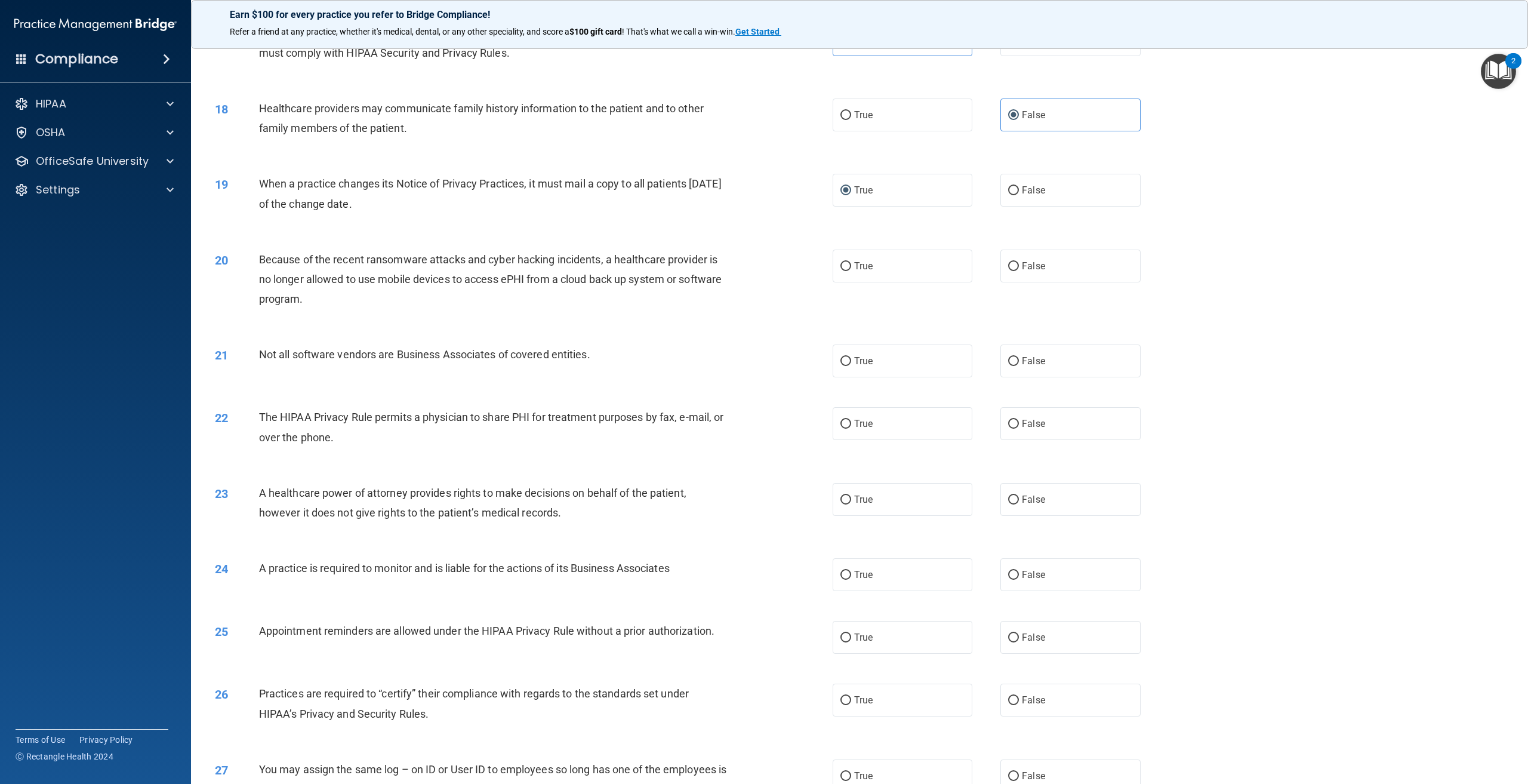
scroll to position [1313, 0]
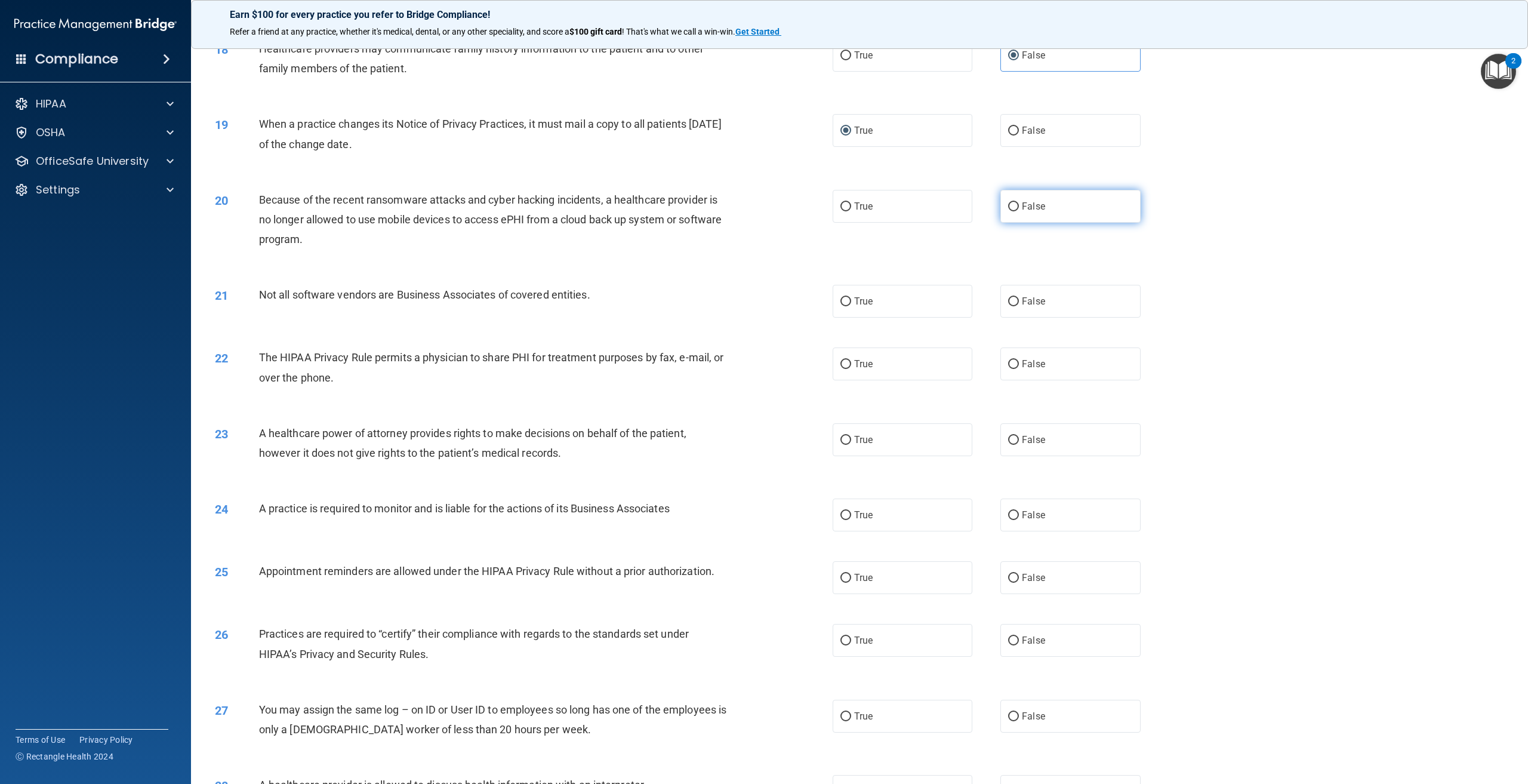
click at [1032, 212] on span "False" at bounding box center [1033, 206] width 23 height 12
click at [1019, 212] on input "False" at bounding box center [1013, 207] width 11 height 9
radio input "true"
click at [862, 307] on span "True" at bounding box center [863, 301] width 18 height 12
click at [851, 306] on input "True" at bounding box center [846, 302] width 11 height 9
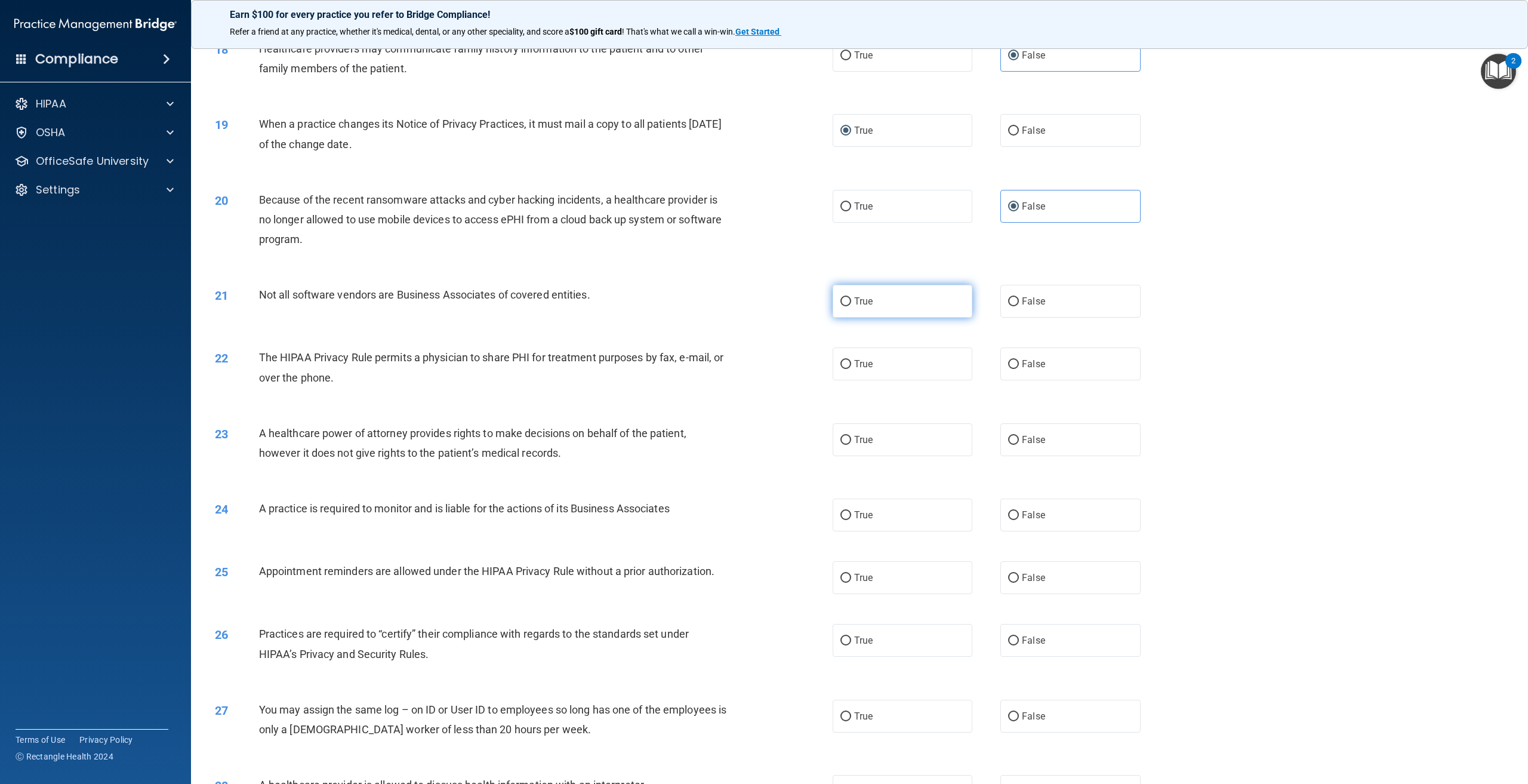
radio input "true"
click at [897, 380] on label "True" at bounding box center [902, 364] width 140 height 33
click at [851, 369] on input "True" at bounding box center [846, 365] width 11 height 9
radio input "true"
click at [1069, 456] on label "False" at bounding box center [1070, 439] width 140 height 33
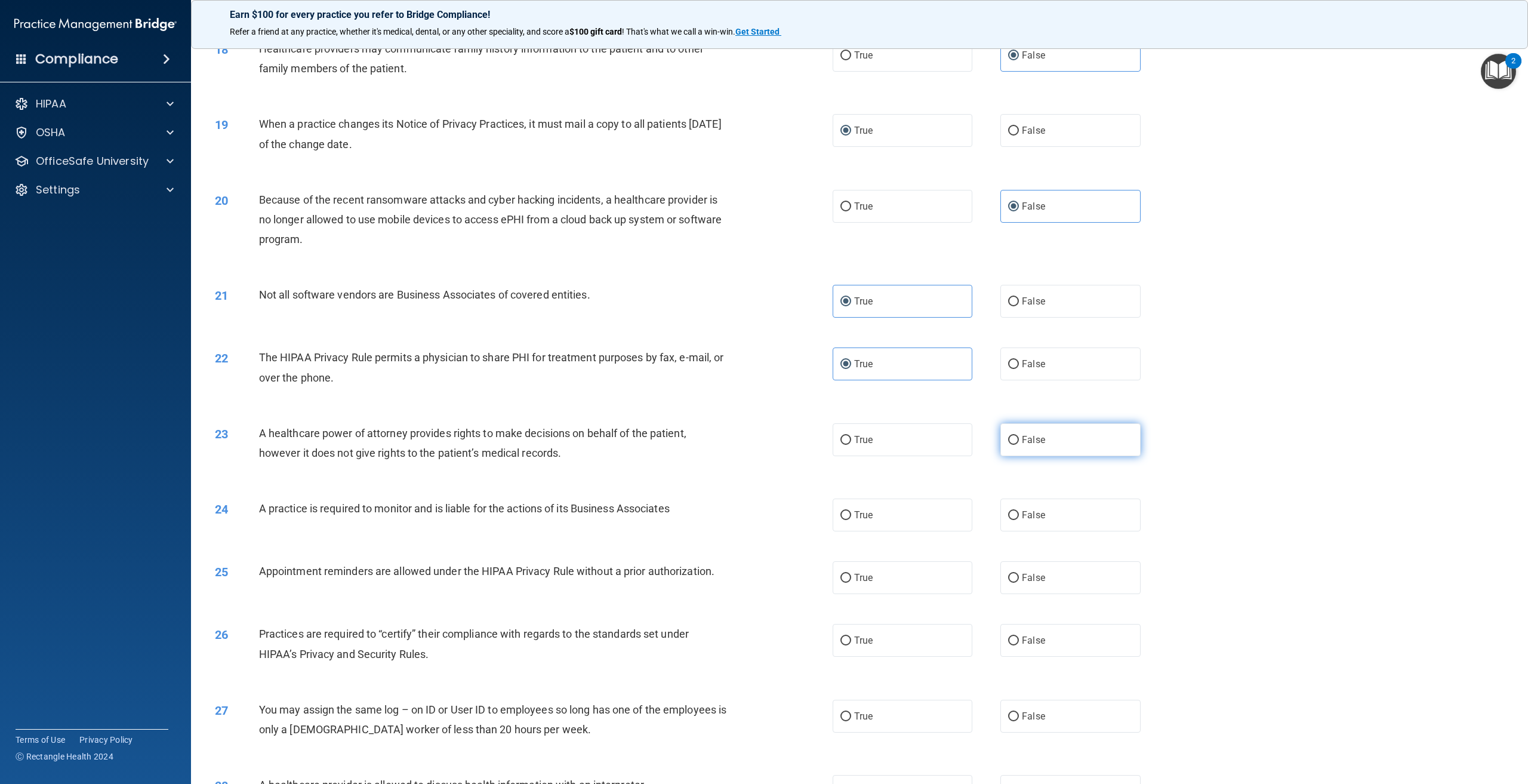
click at [1019, 445] on input "False" at bounding box center [1013, 440] width 11 height 9
radio input "true"
click at [877, 531] on label "True" at bounding box center [902, 515] width 140 height 33
click at [851, 520] on input "True" at bounding box center [846, 515] width 11 height 9
radio input "true"
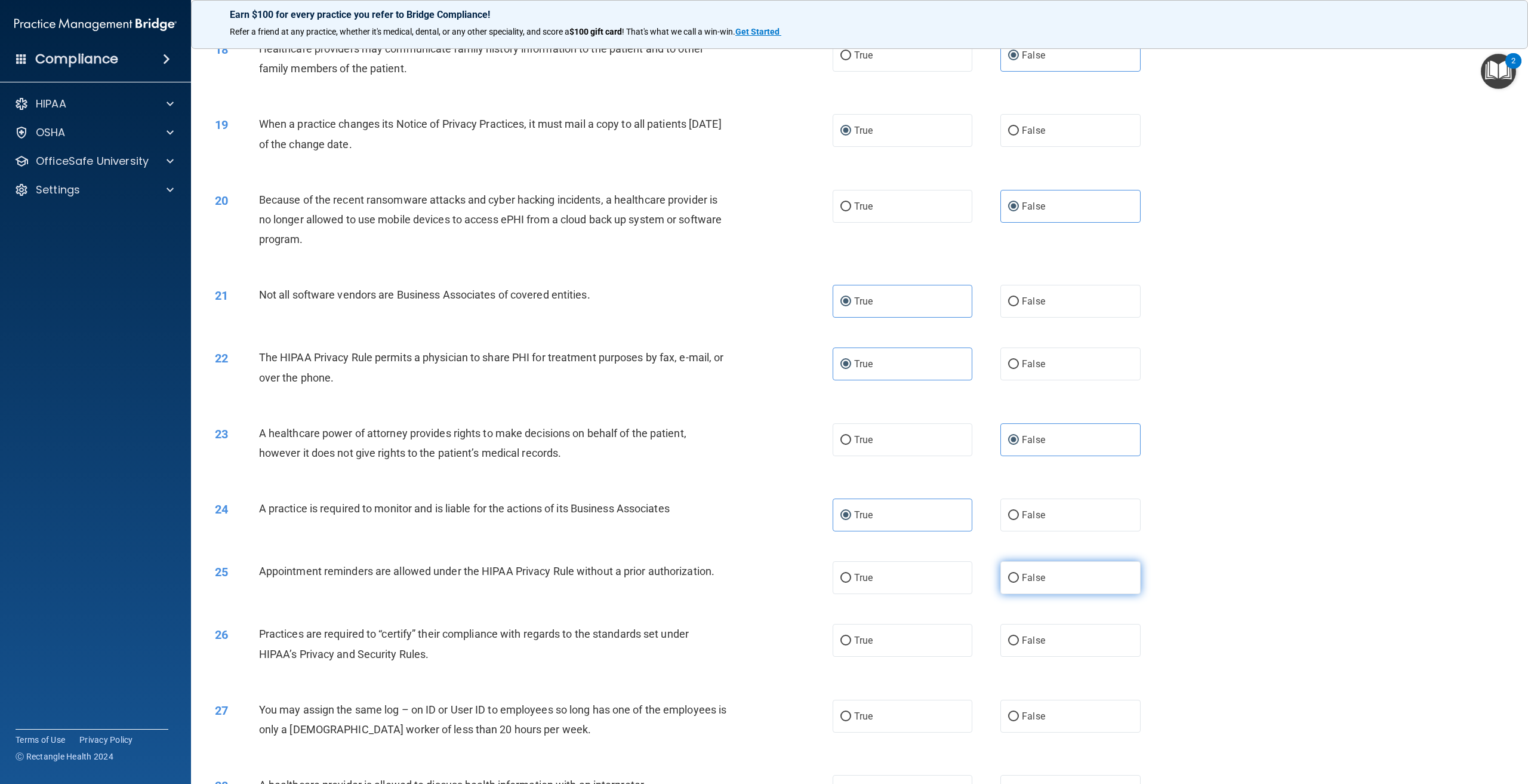
click at [1013, 582] on input "False" at bounding box center [1013, 579] width 11 height 9
radio input "true"
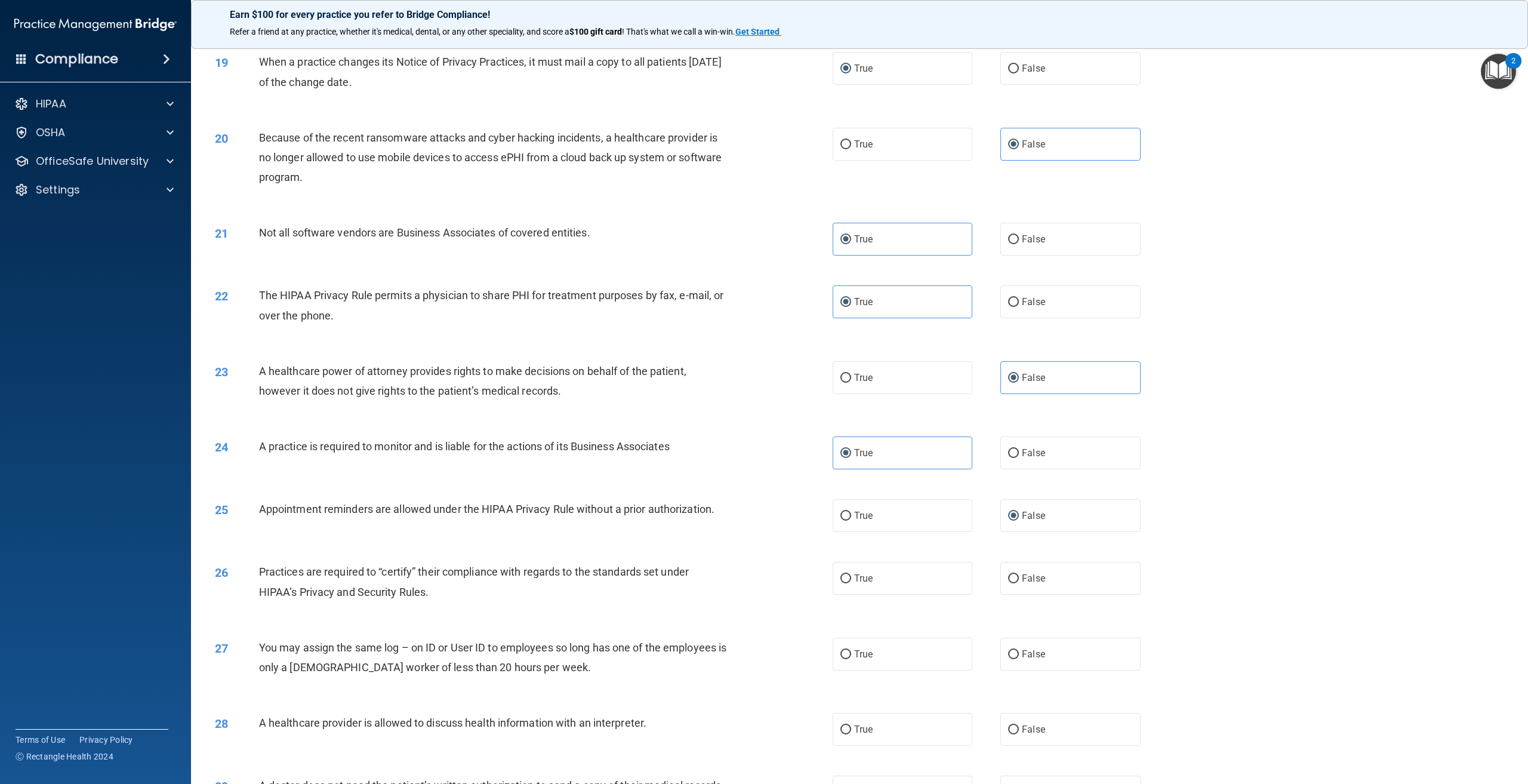
scroll to position [1433, 0]
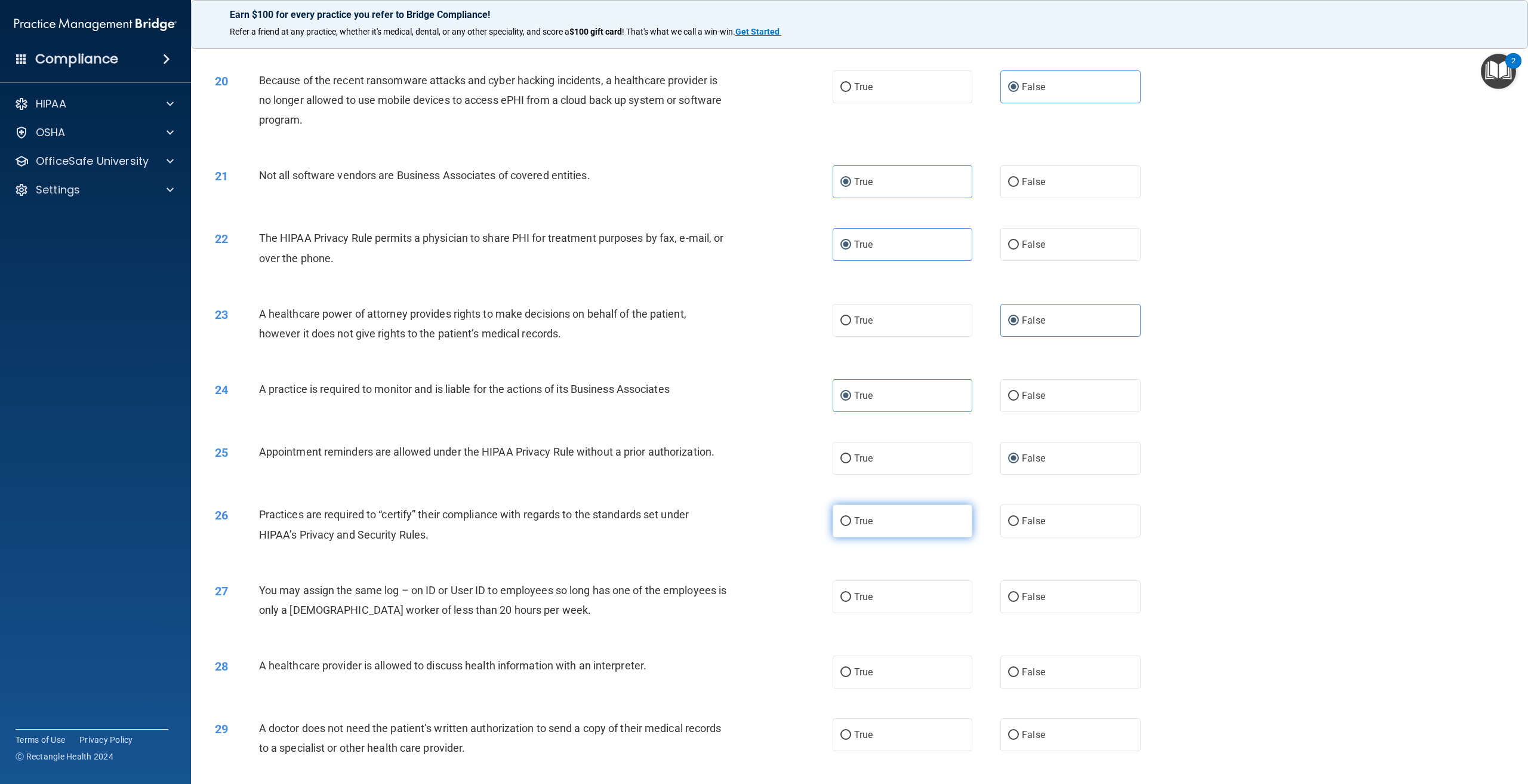
click at [854, 526] on span "True" at bounding box center [863, 521] width 18 height 12
click at [851, 526] on input "True" at bounding box center [846, 522] width 11 height 9
radio input "true"
click at [1029, 613] on label "False" at bounding box center [1070, 596] width 140 height 33
click at [1019, 602] on input "False" at bounding box center [1013, 597] width 11 height 9
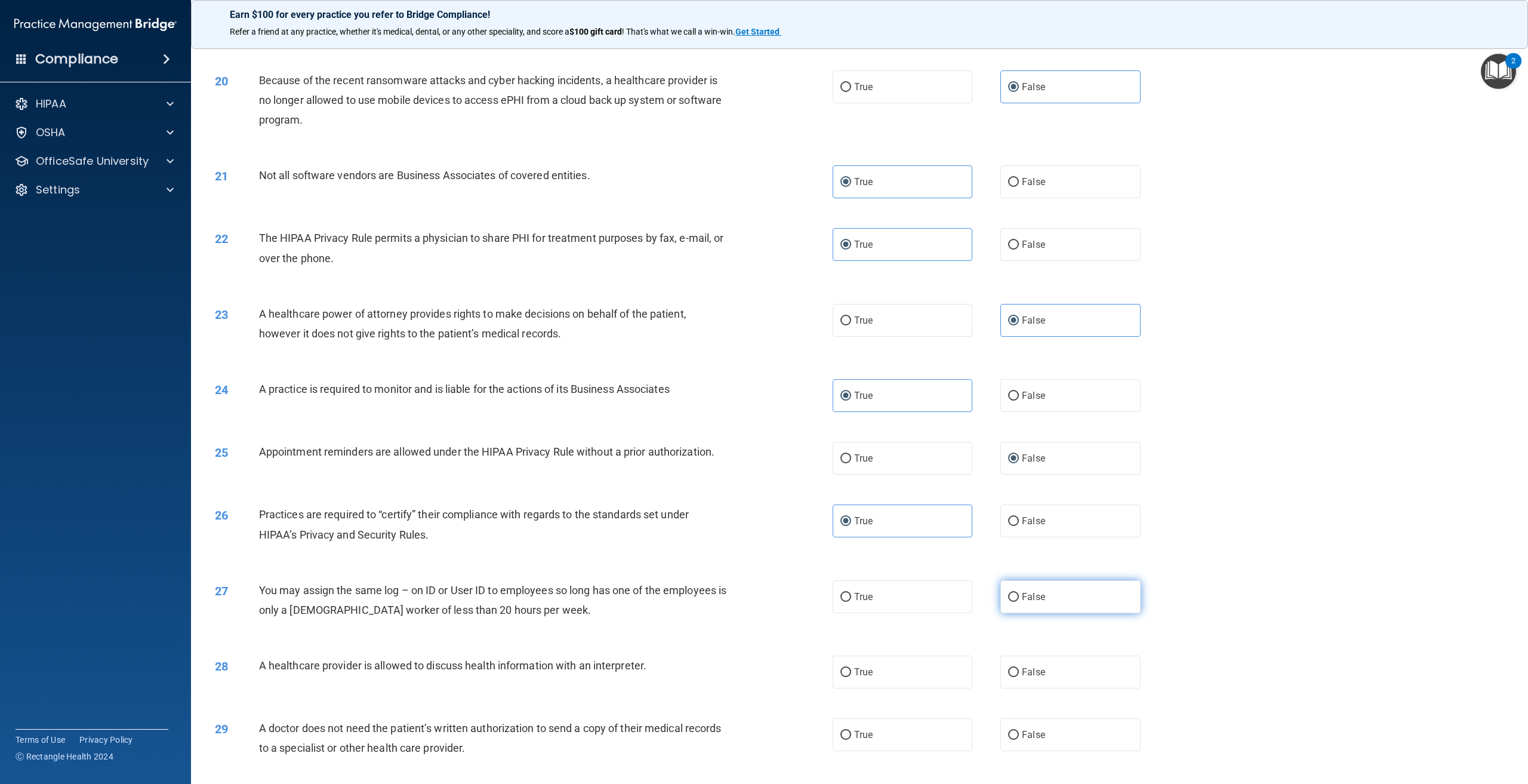
radio input "true"
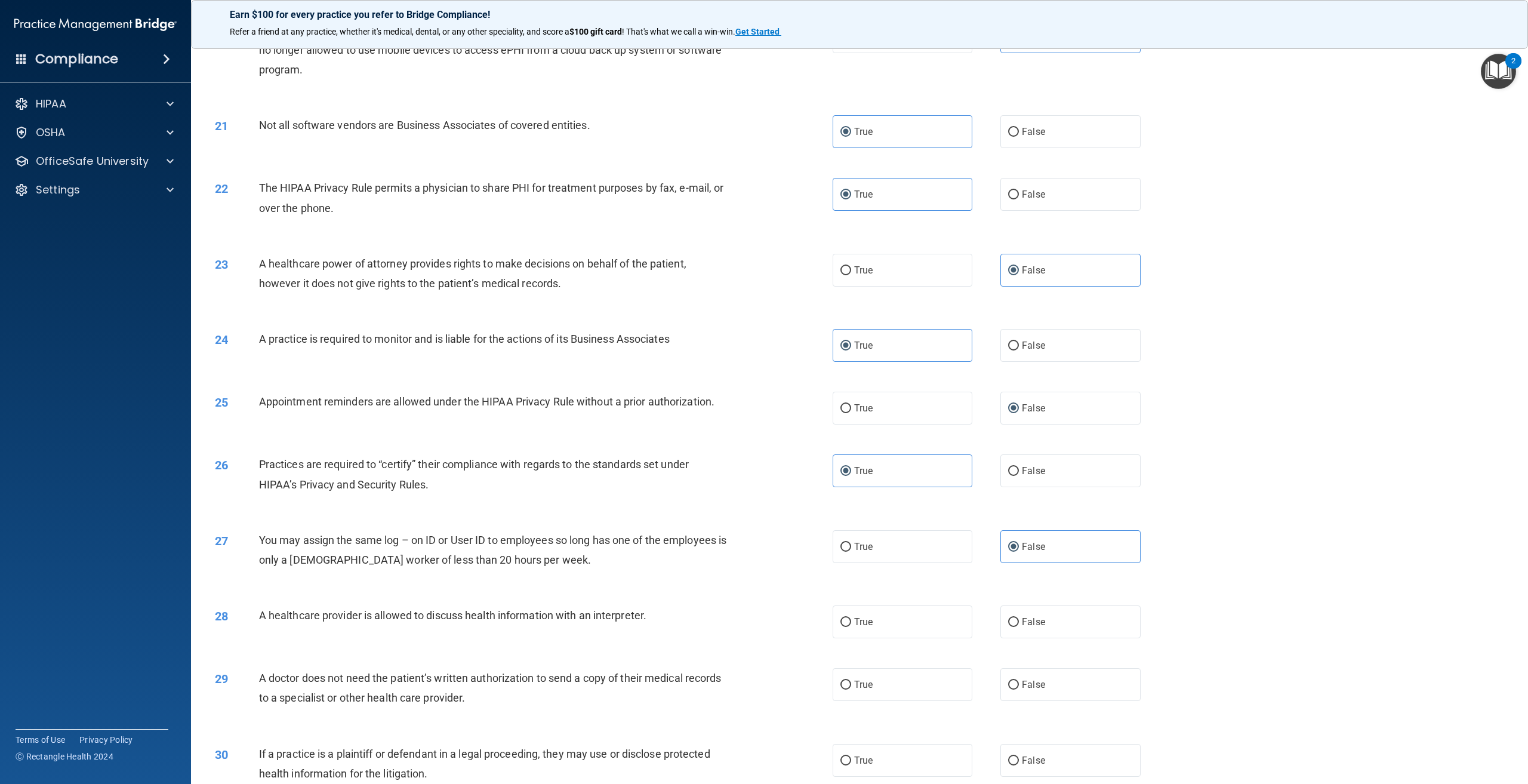
scroll to position [1552, 0]
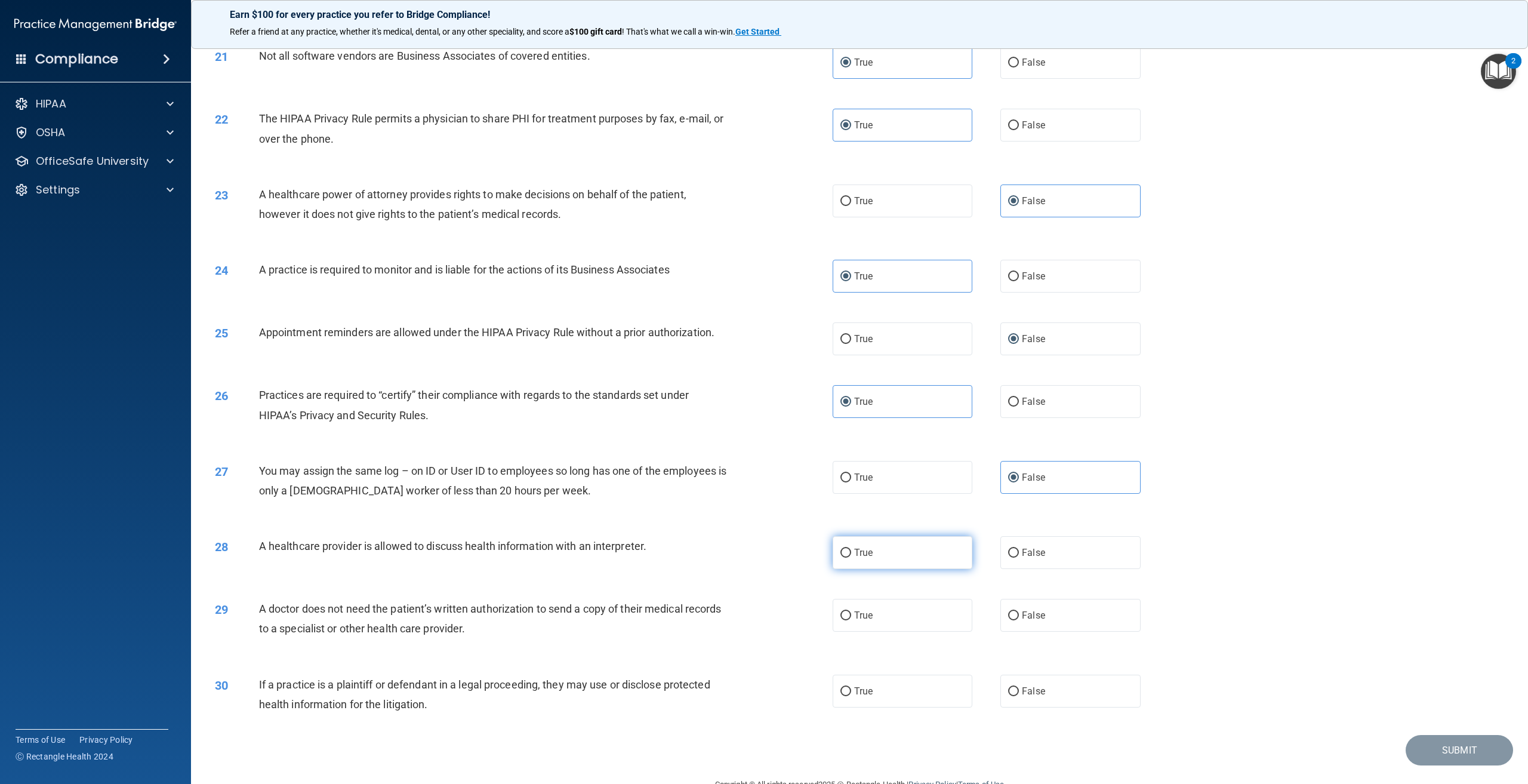
click at [844, 558] on input "True" at bounding box center [846, 553] width 11 height 9
radio input "true"
click at [1026, 632] on label "False" at bounding box center [1070, 615] width 140 height 33
click at [1019, 620] on input "False" at bounding box center [1013, 616] width 11 height 9
radio input "true"
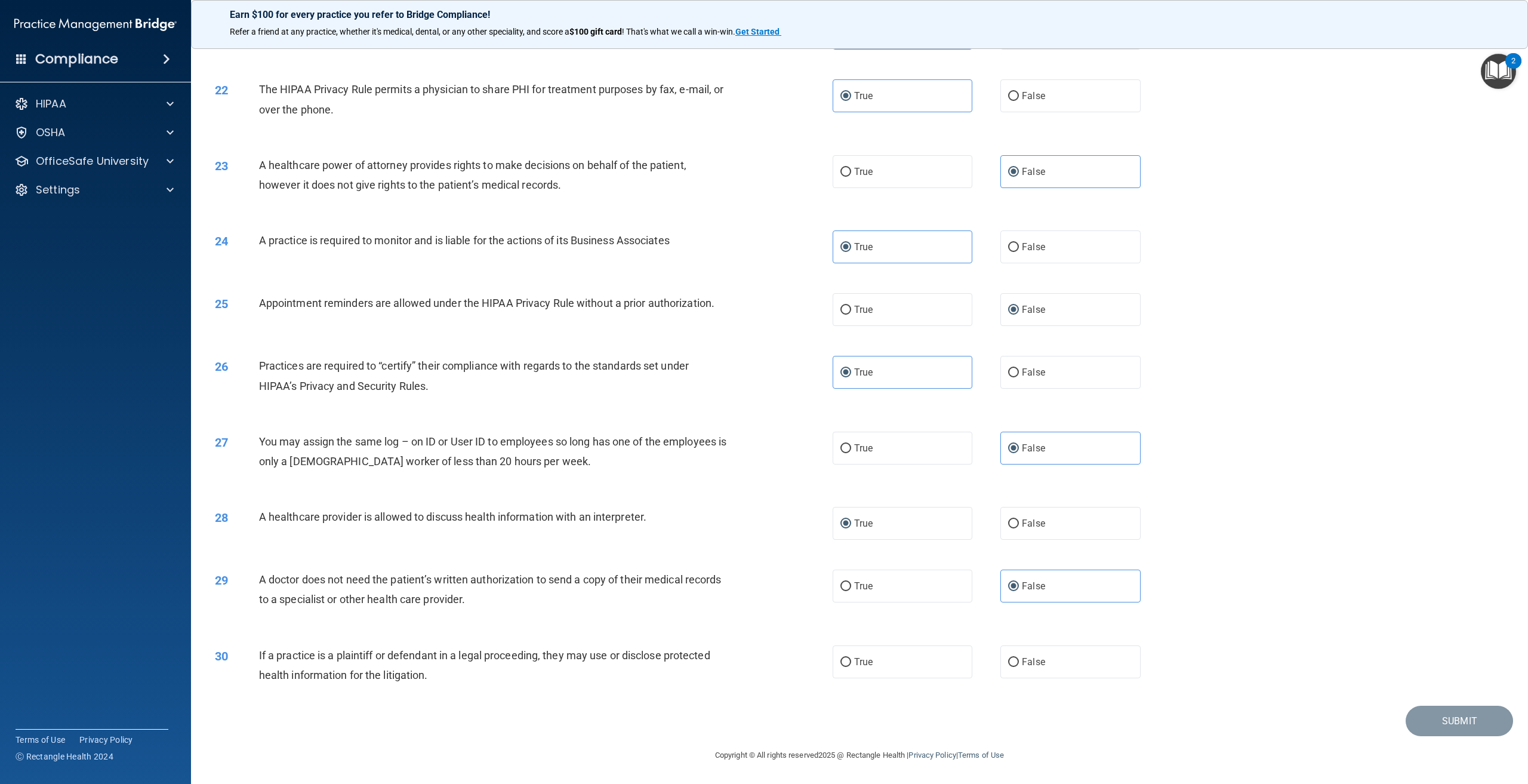
scroll to position [1620, 0]
click at [840, 665] on input "True" at bounding box center [846, 662] width 11 height 9
radio input "true"
click at [1479, 729] on button "Submit" at bounding box center [1460, 721] width 108 height 31
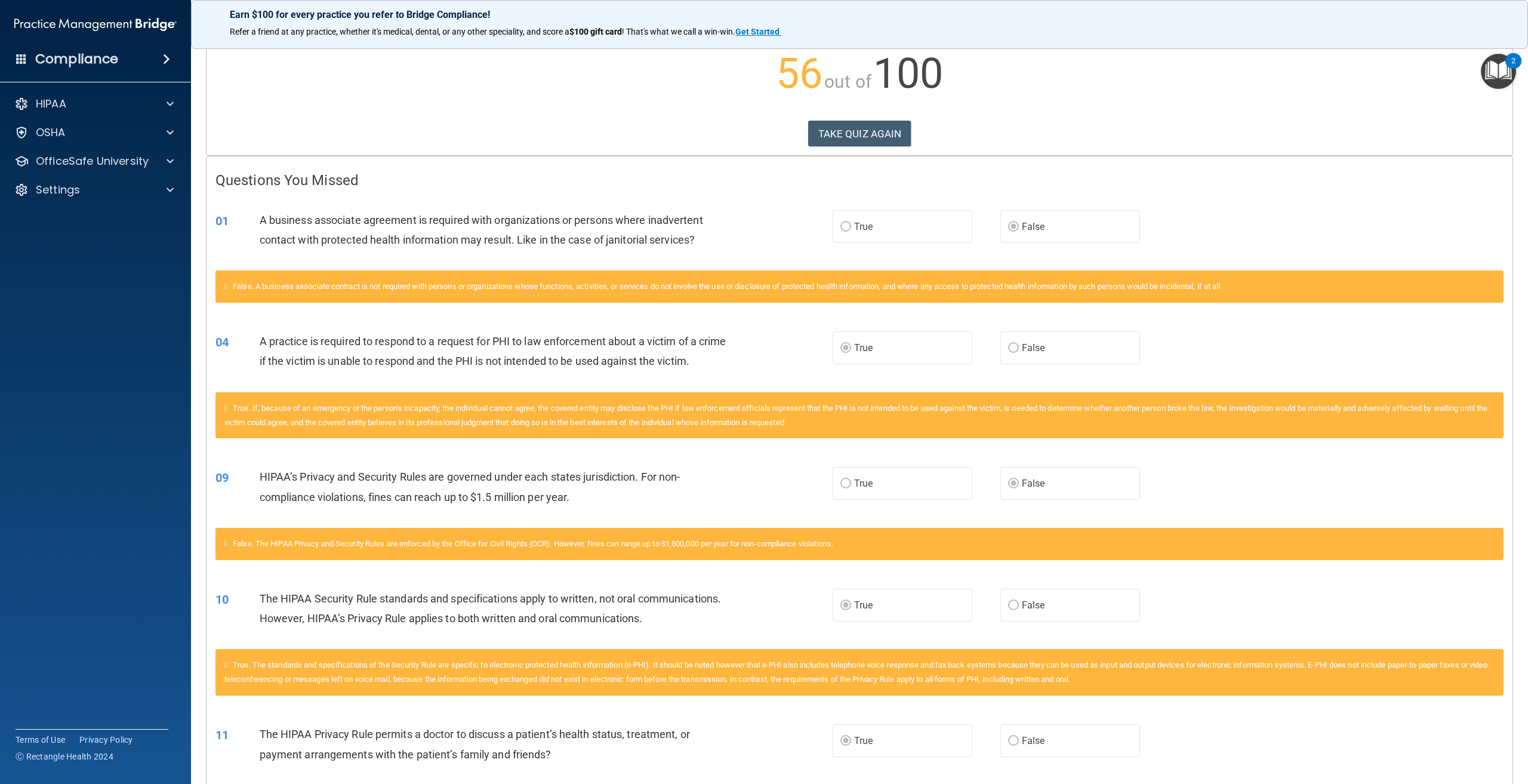
scroll to position [60, 0]
